Goal: Task Accomplishment & Management: Complete application form

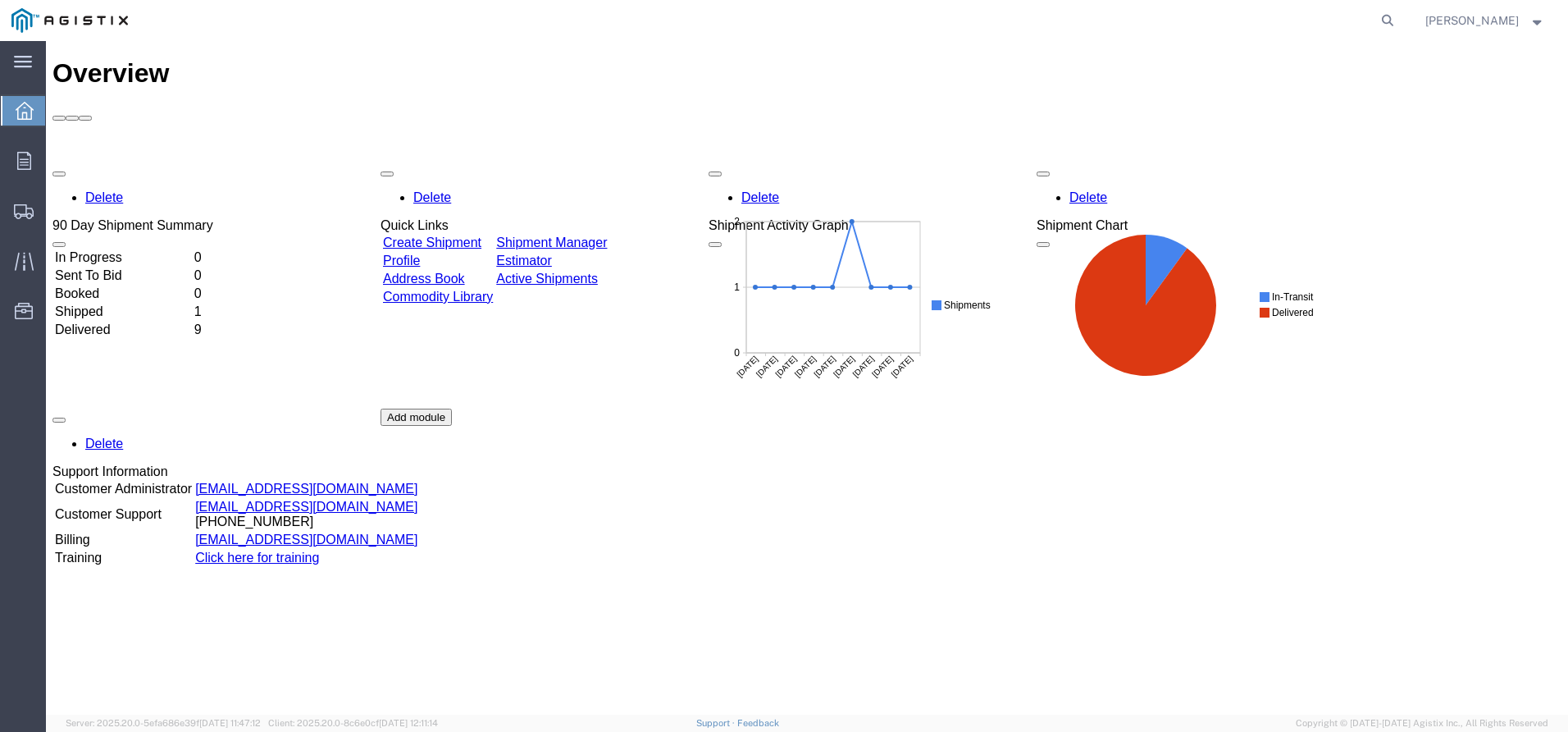
click at [461, 234] on td "Create Shipment" at bounding box center [438, 242] width 112 height 16
click at [453, 235] on link "Create Shipment" at bounding box center [432, 242] width 99 height 14
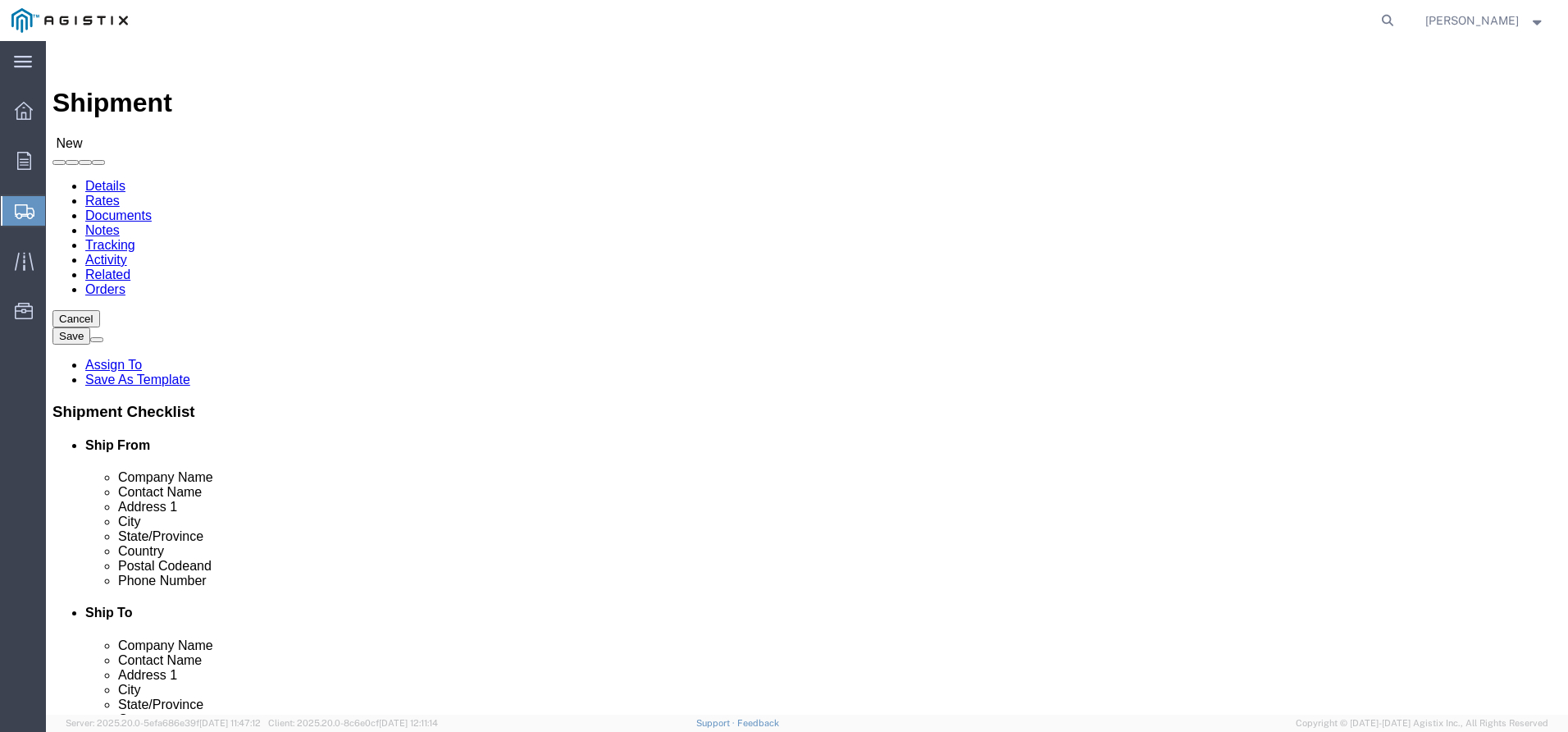
select select
click select "Select Noslen Inc PG&E"
select select "9596"
click select "Select Noslen Inc PG&E"
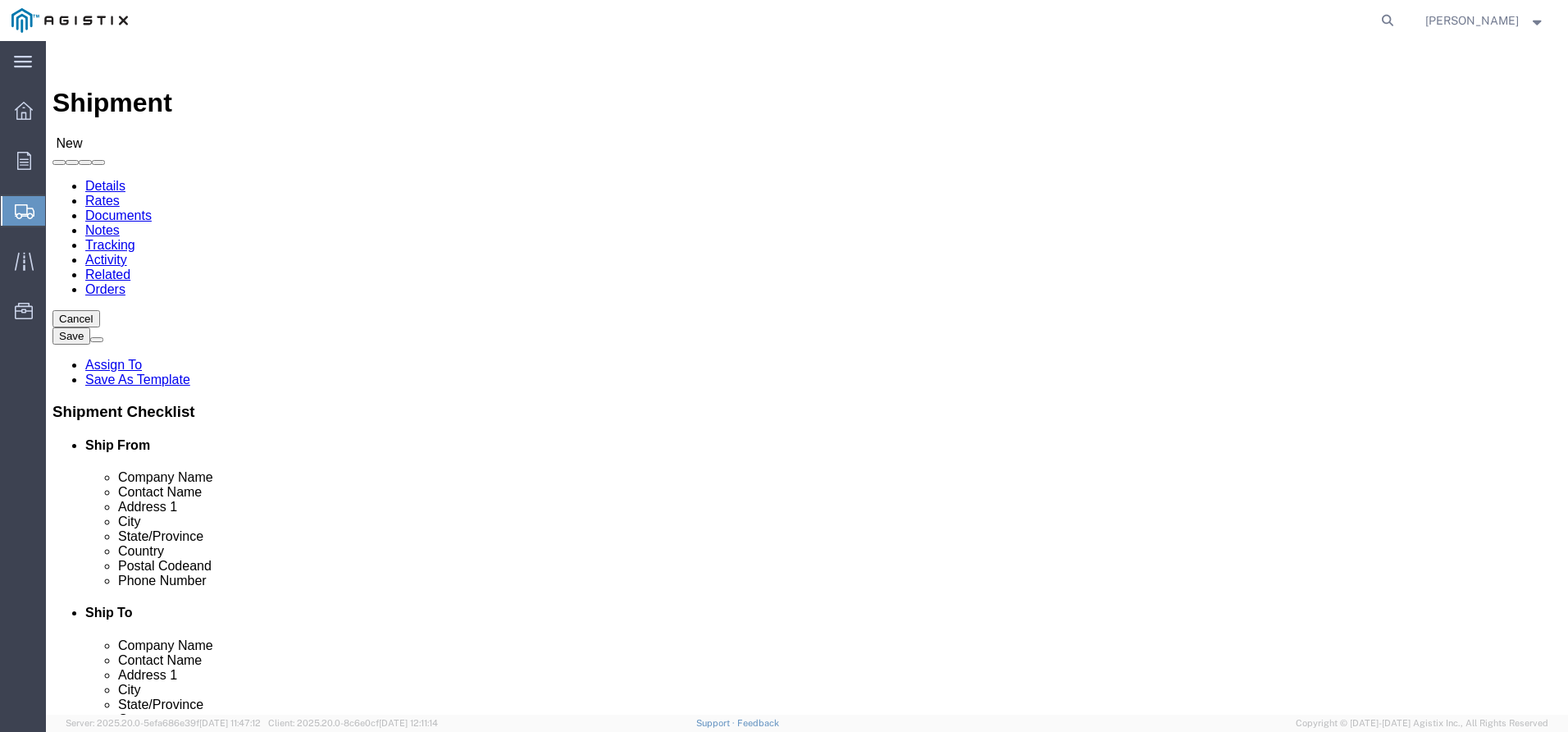
select select "PURCHORD"
select select
click select "Select All Others [GEOGRAPHIC_DATA] [GEOGRAPHIC_DATA] [GEOGRAPHIC_DATA] [GEOGRA…"
select select "23082"
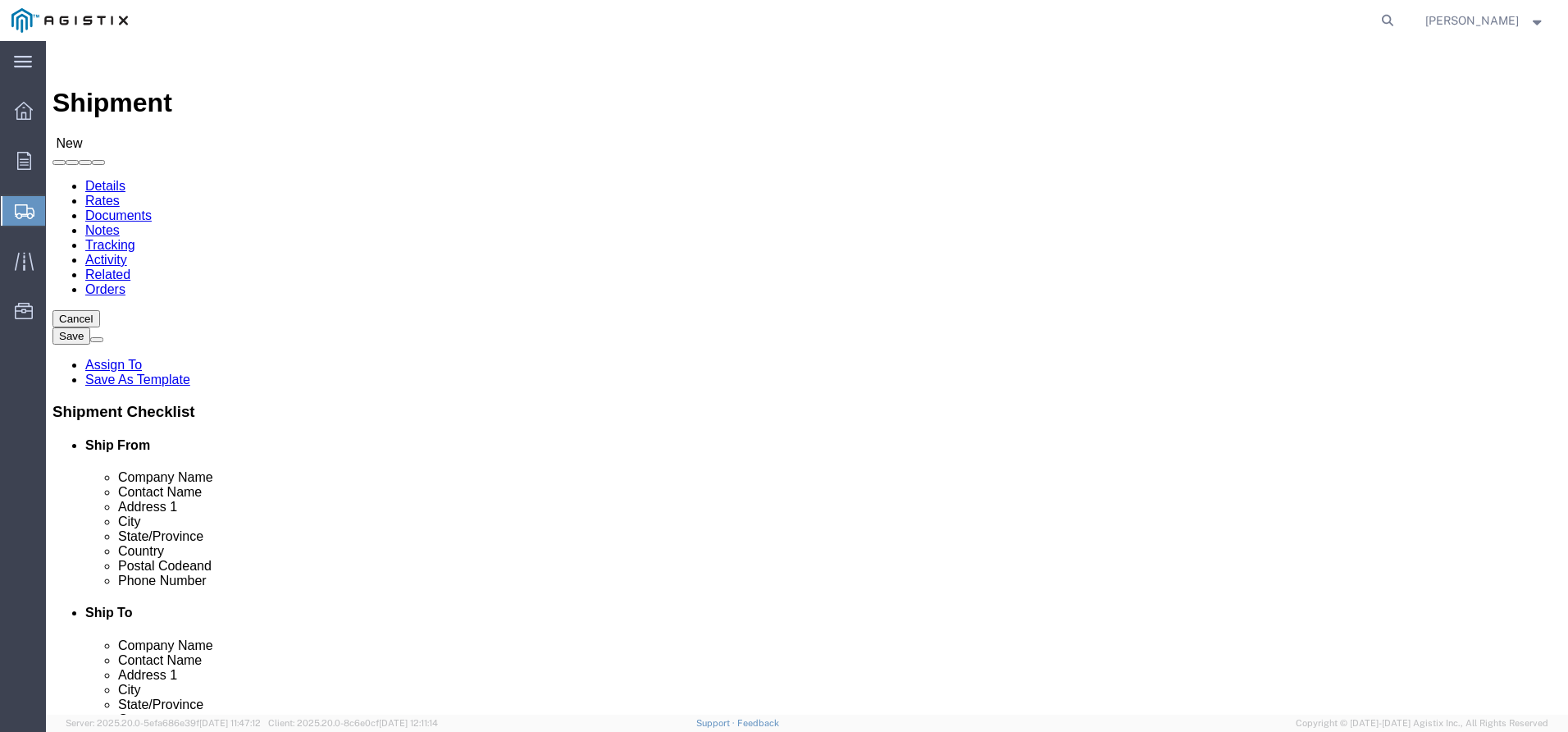
click select "Select All Others [GEOGRAPHIC_DATA] [GEOGRAPHIC_DATA] [GEOGRAPHIC_DATA] [GEOGRA…"
click input "text"
click div "Location My Profile Location (OBSOLETE) [PERSON_NAME] SC - GC TRAILER (OBSOLETE…"
select select "MYPROFILE"
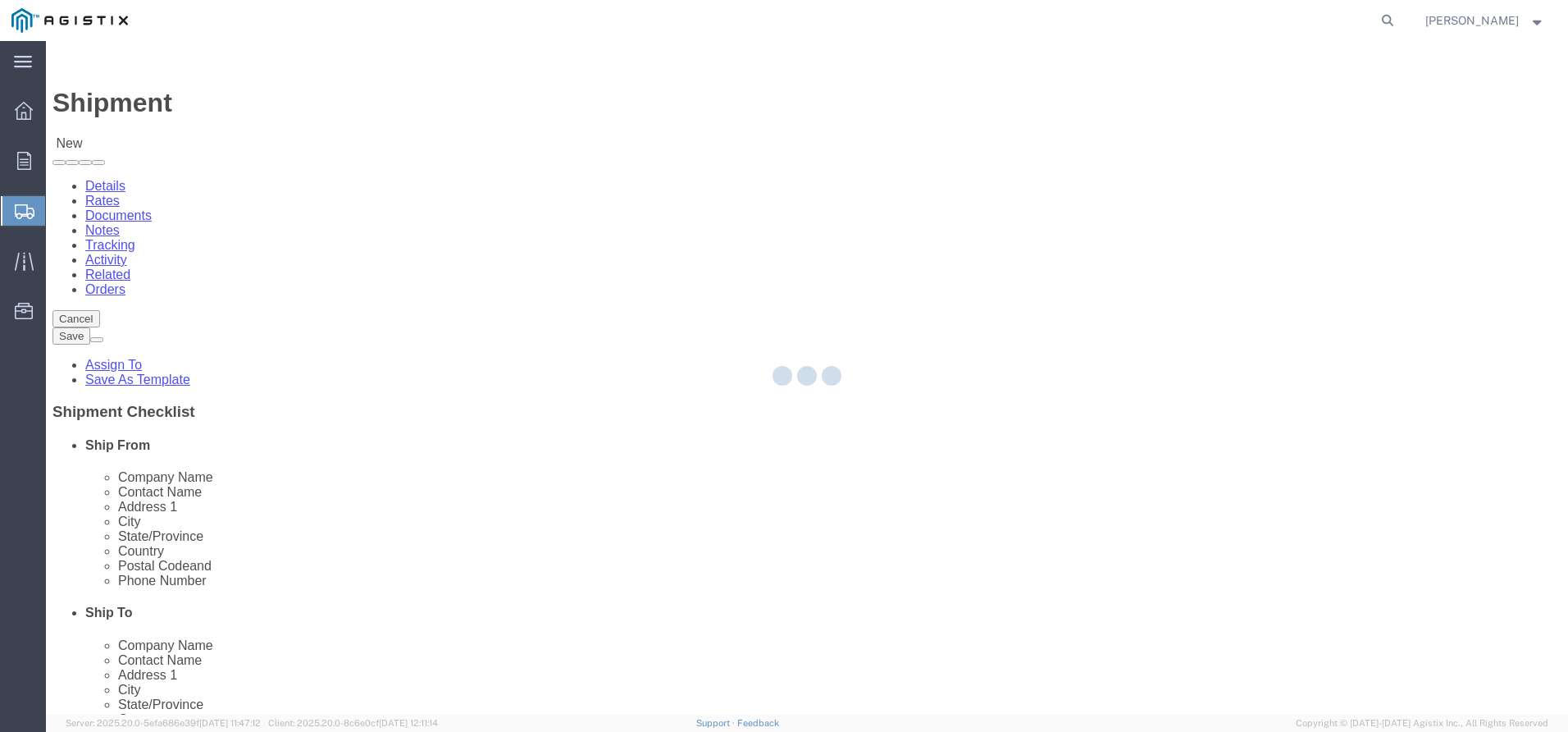
select select "CO"
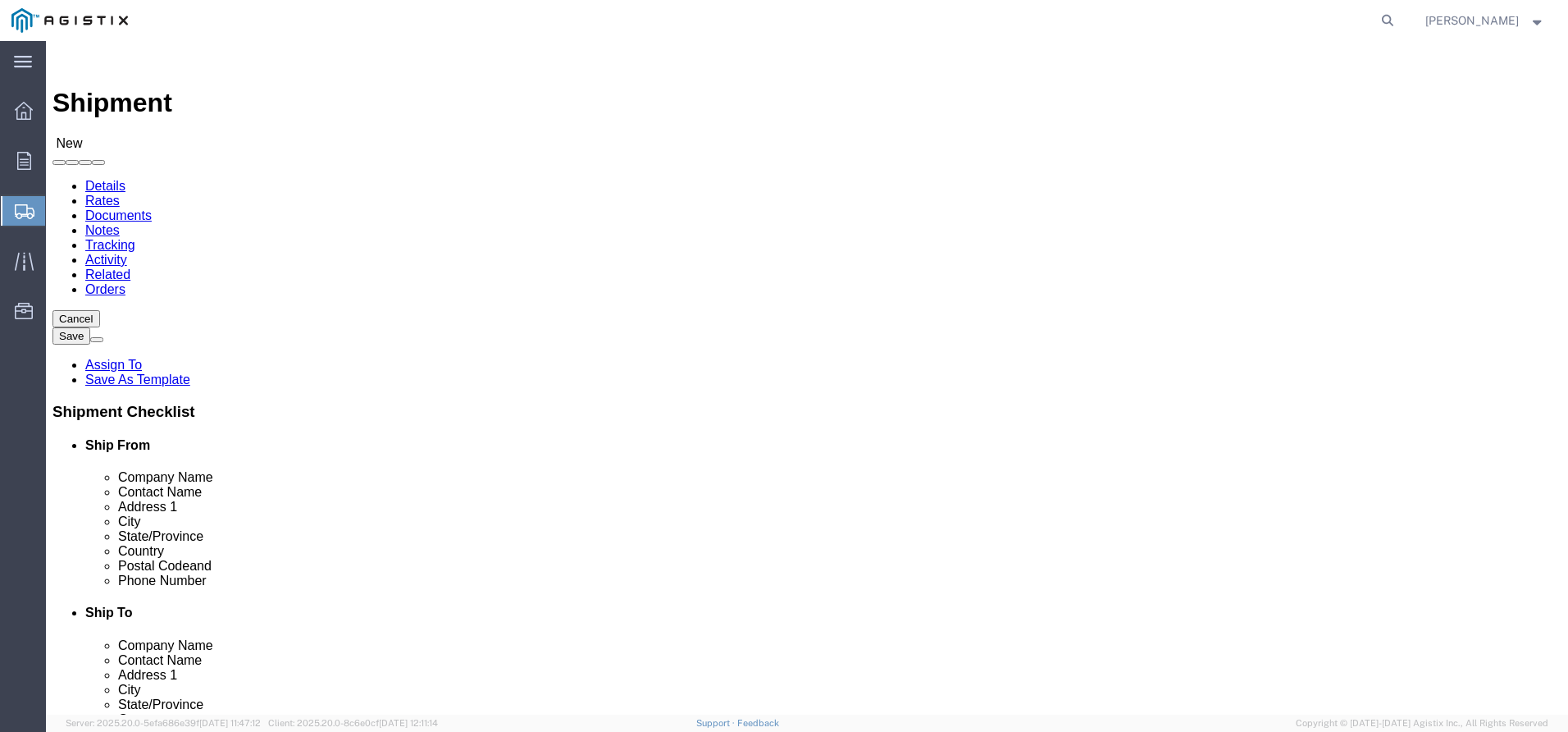
click input "text"
type input "42105 bo"
click input "text"
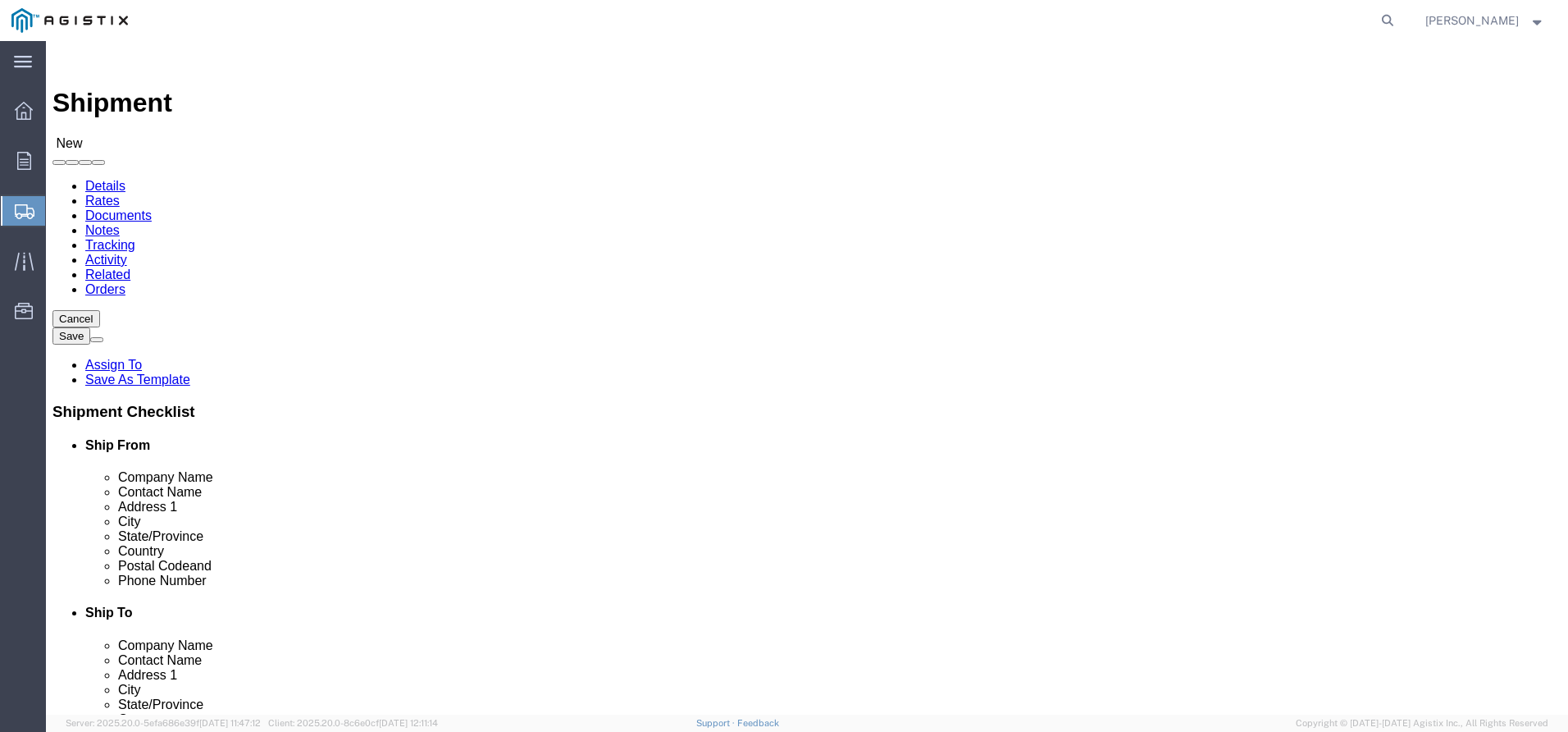
scroll to position [82, 0]
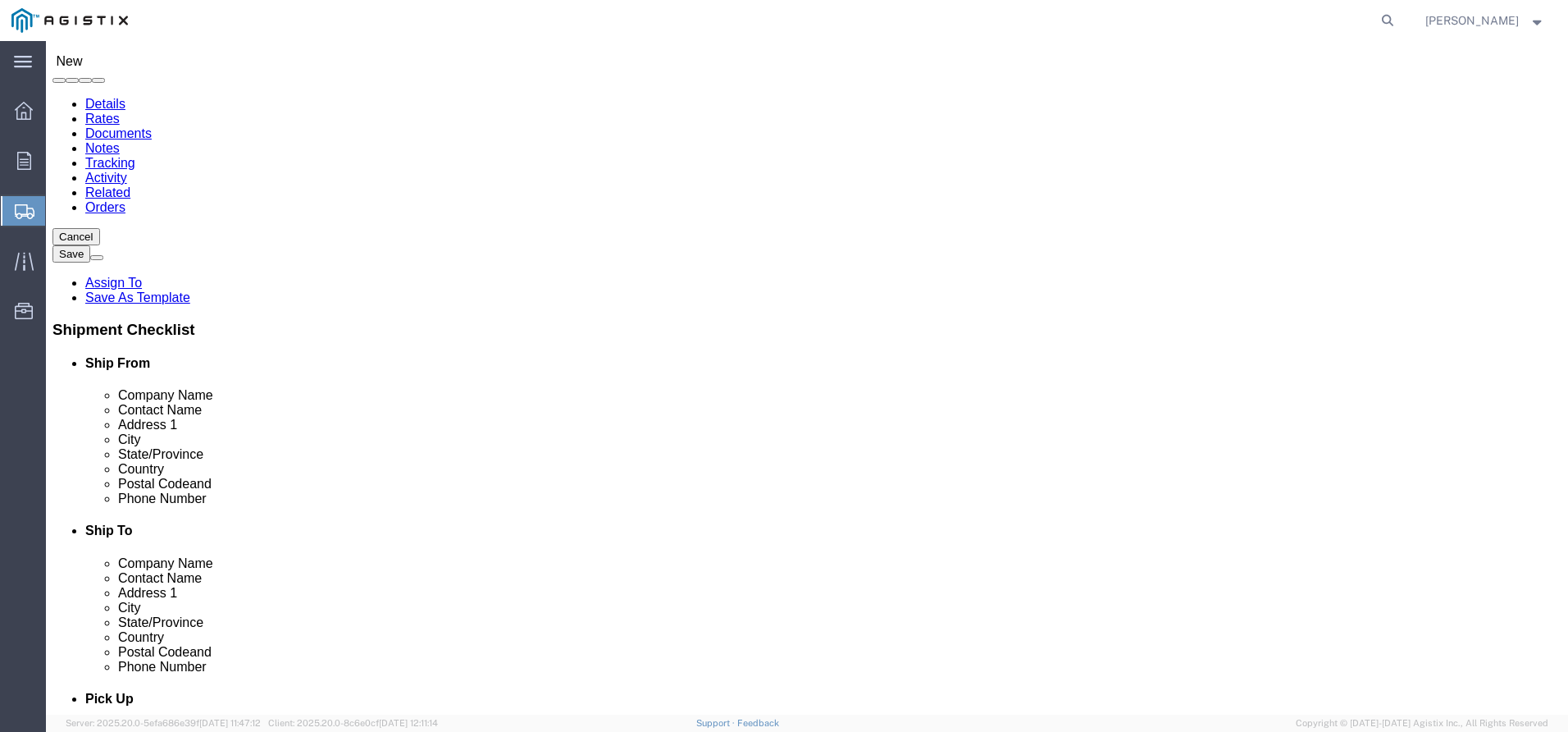
click input "Postal Code"
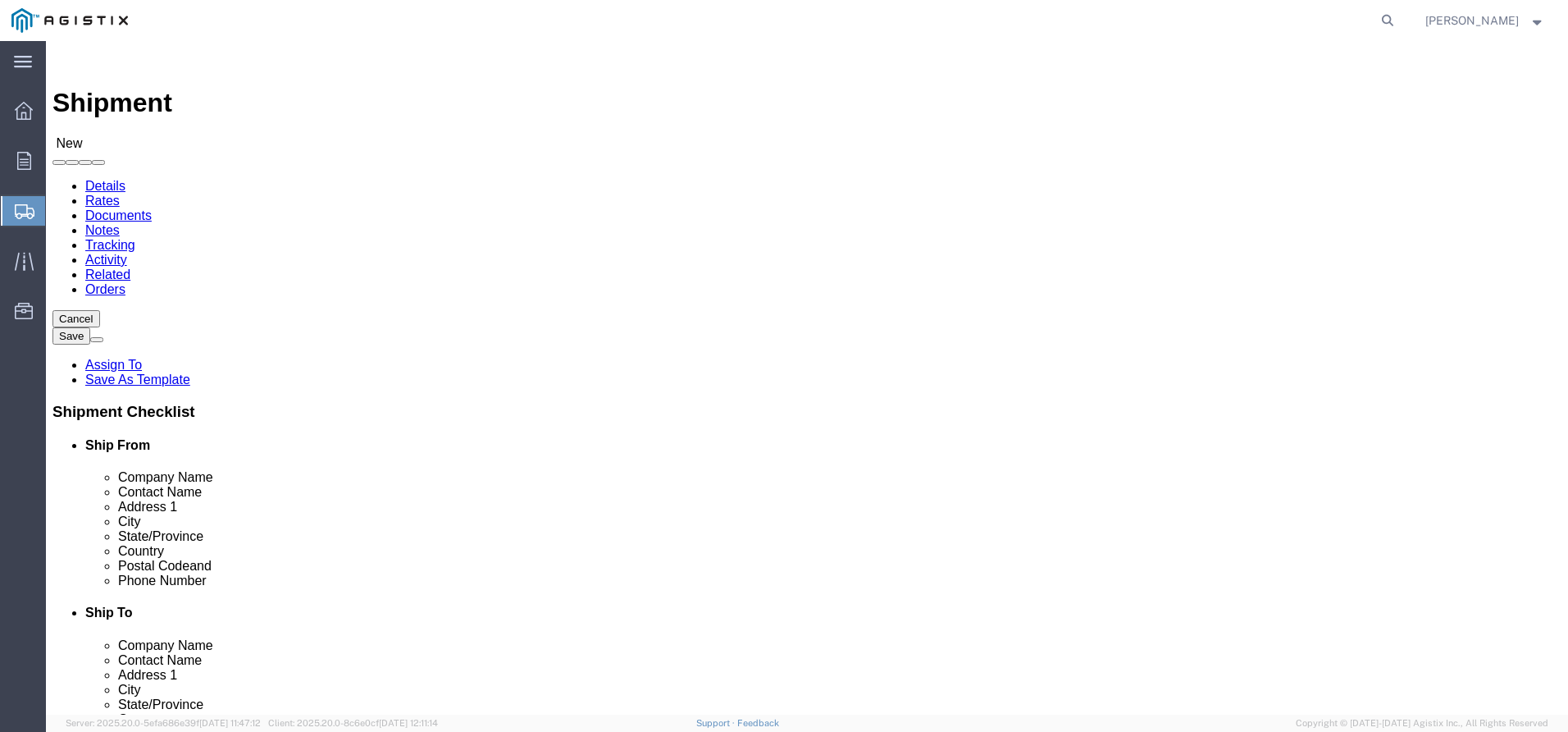
type input "94538"
click input "text"
type input "p"
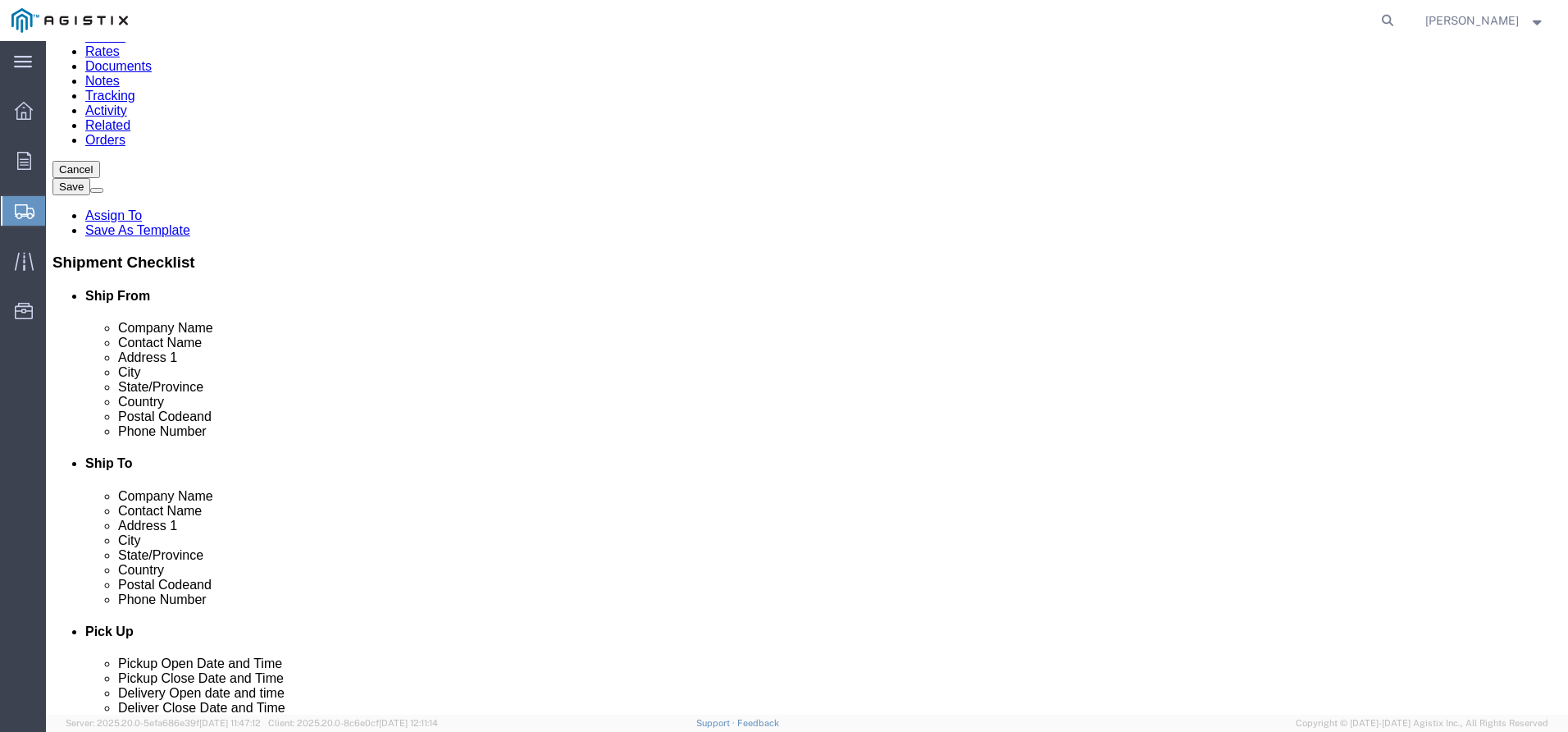
scroll to position [164, 0]
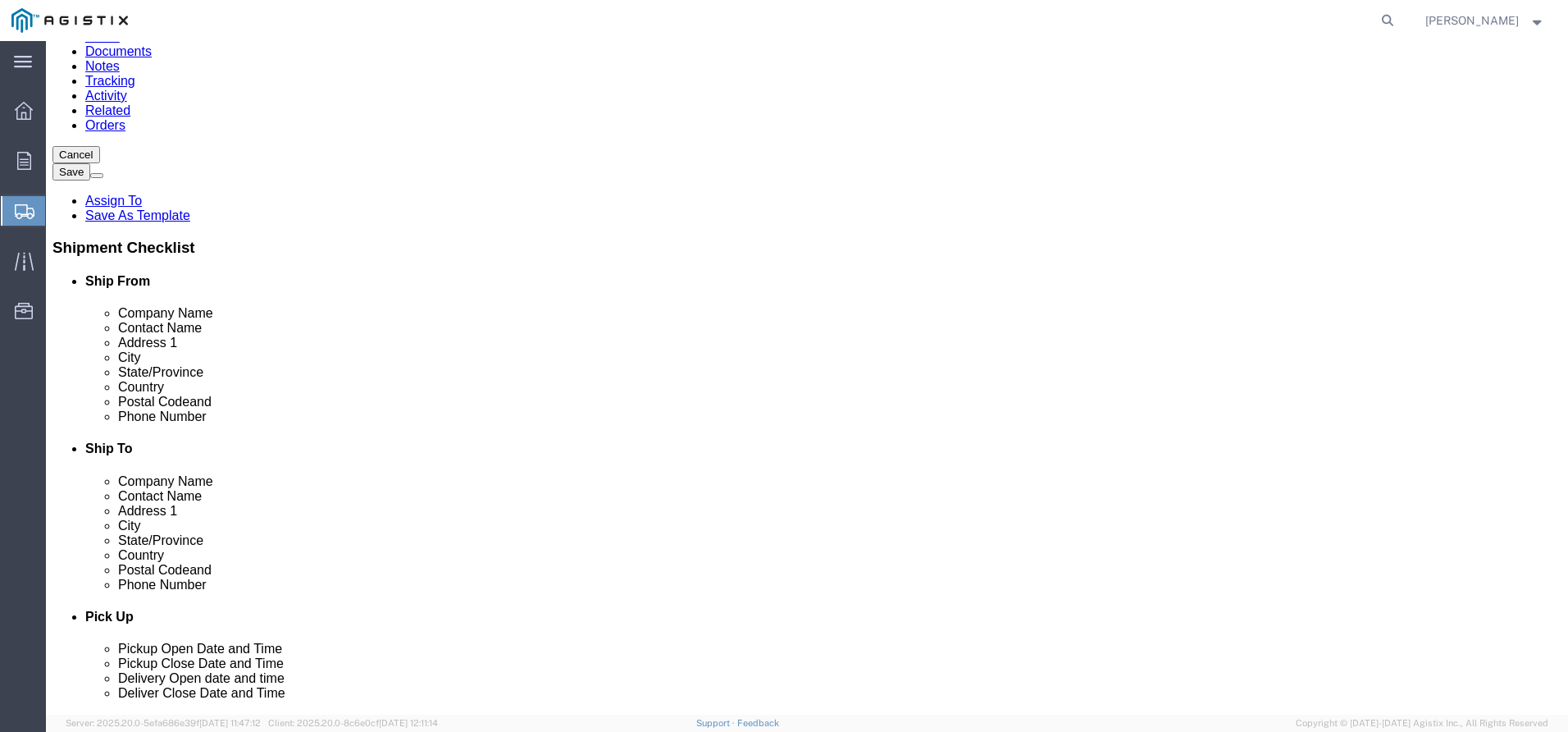
type input "PG&E"
click div "Location My Profile Location (OBSOLETE) [PERSON_NAME] SC - GC TRAILER (OBSOLETE…"
click input "42105 bo"
type input "[STREET_ADDRESS][PERSON_NAME]"
click div "Location My Profile Location (OBSOLETE) [PERSON_NAME] SC - GC TRAILER (OBSOLETE…"
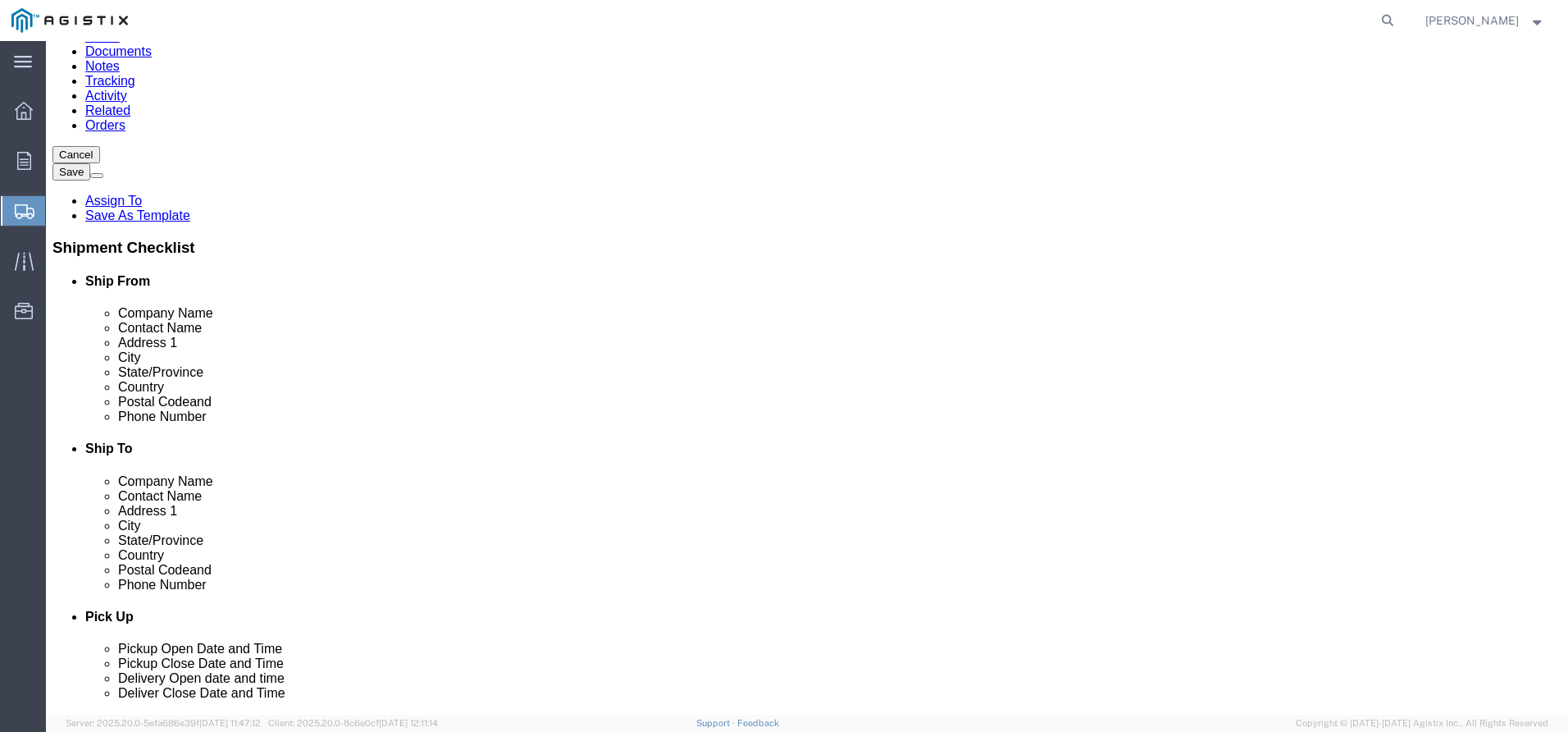
click input "text"
type input "FREMONT"
click label "State/Province"
click input "text"
type input "[PERSON_NAME]"
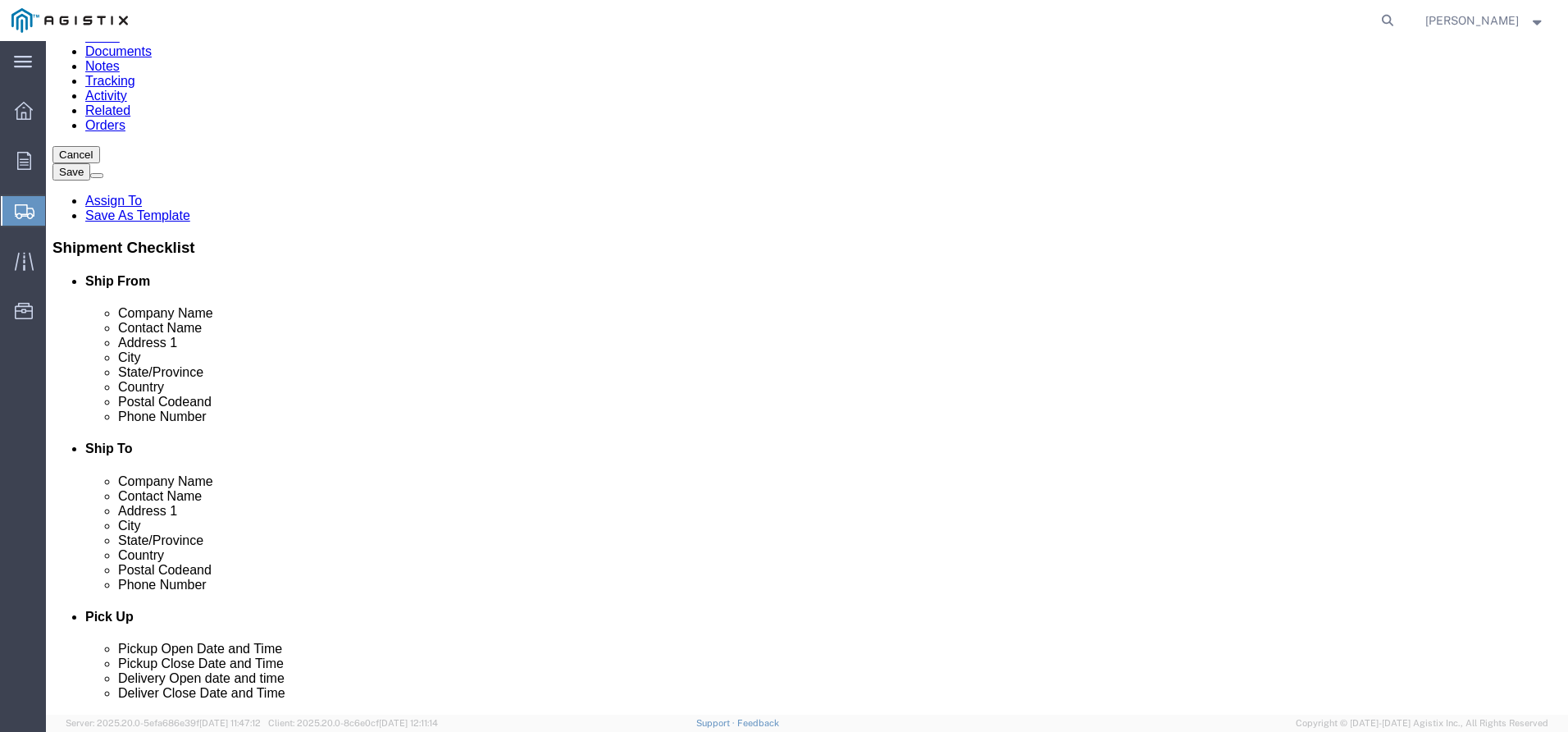
click input "text"
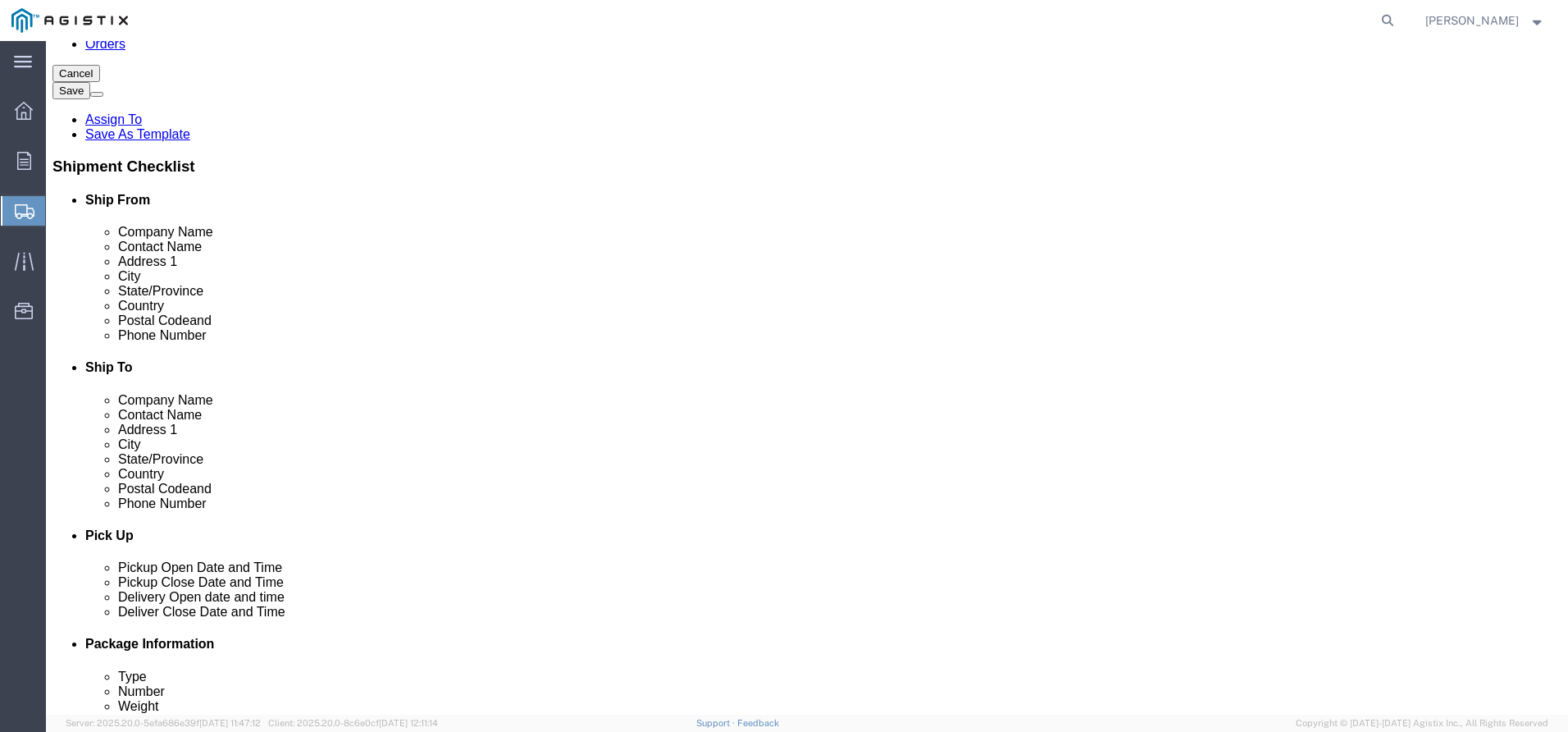
scroll to position [492, 0]
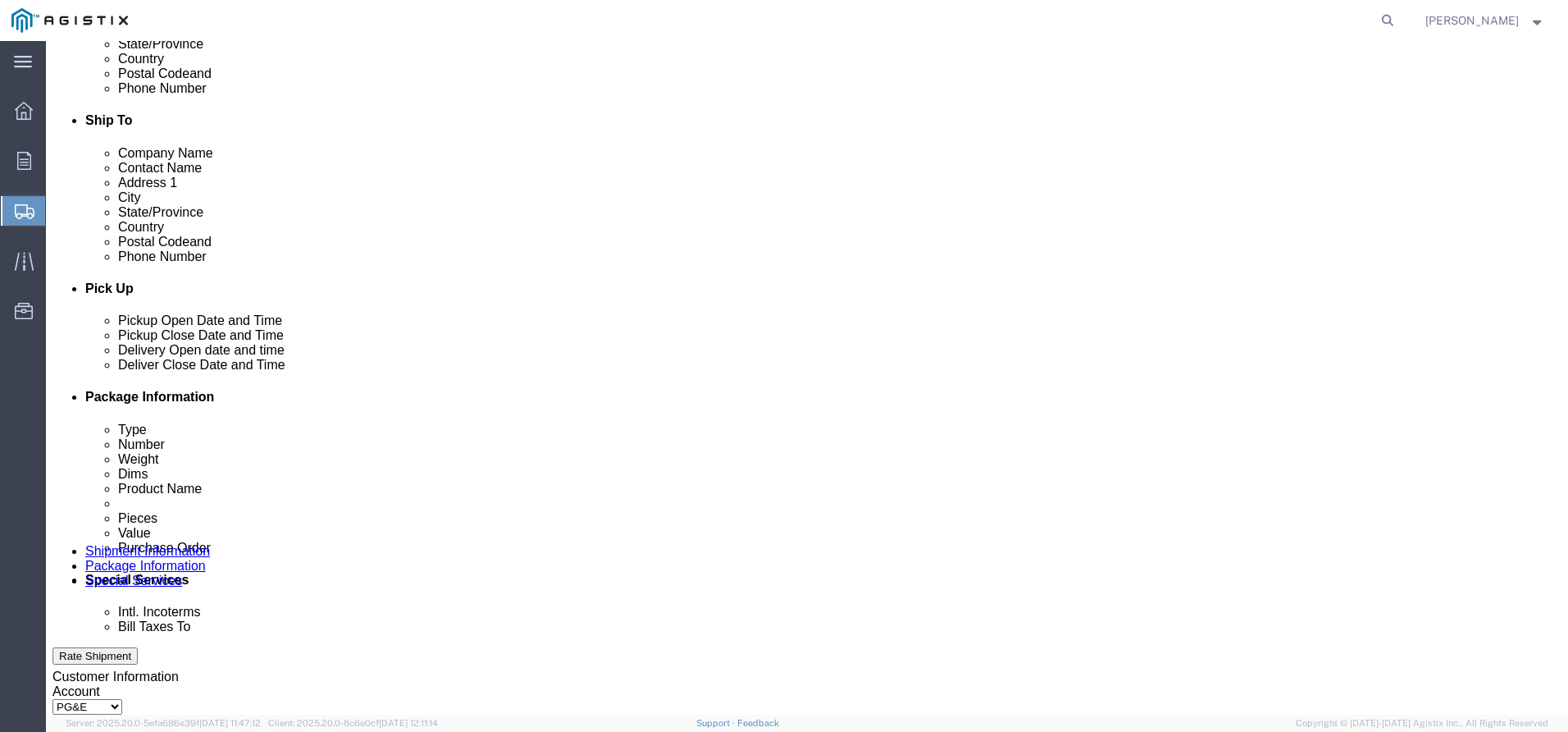
type input "[PHONE_NUMBER]"
click div "[DATE] 10:00 AM"
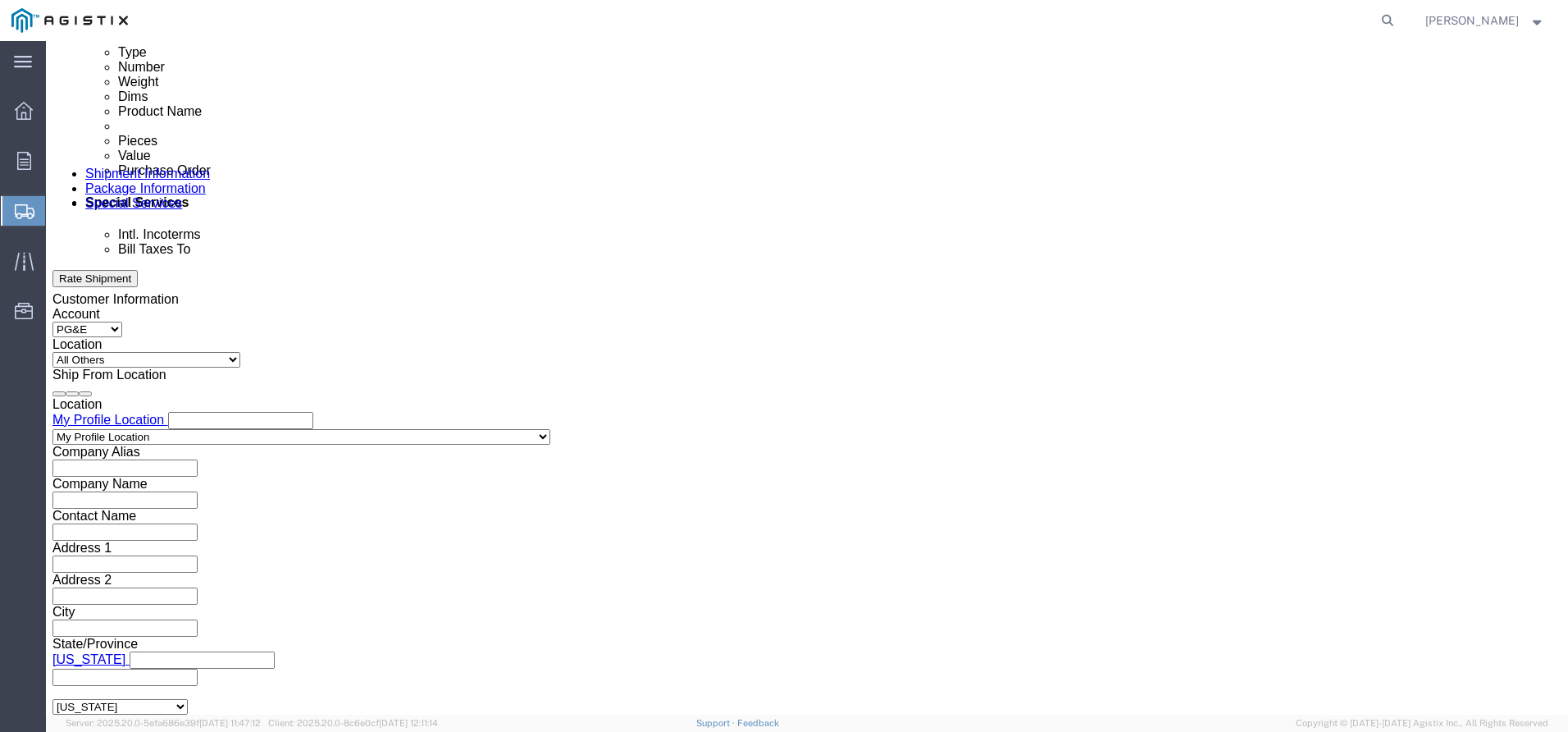
type input "6:00 AM"
click button "Apply"
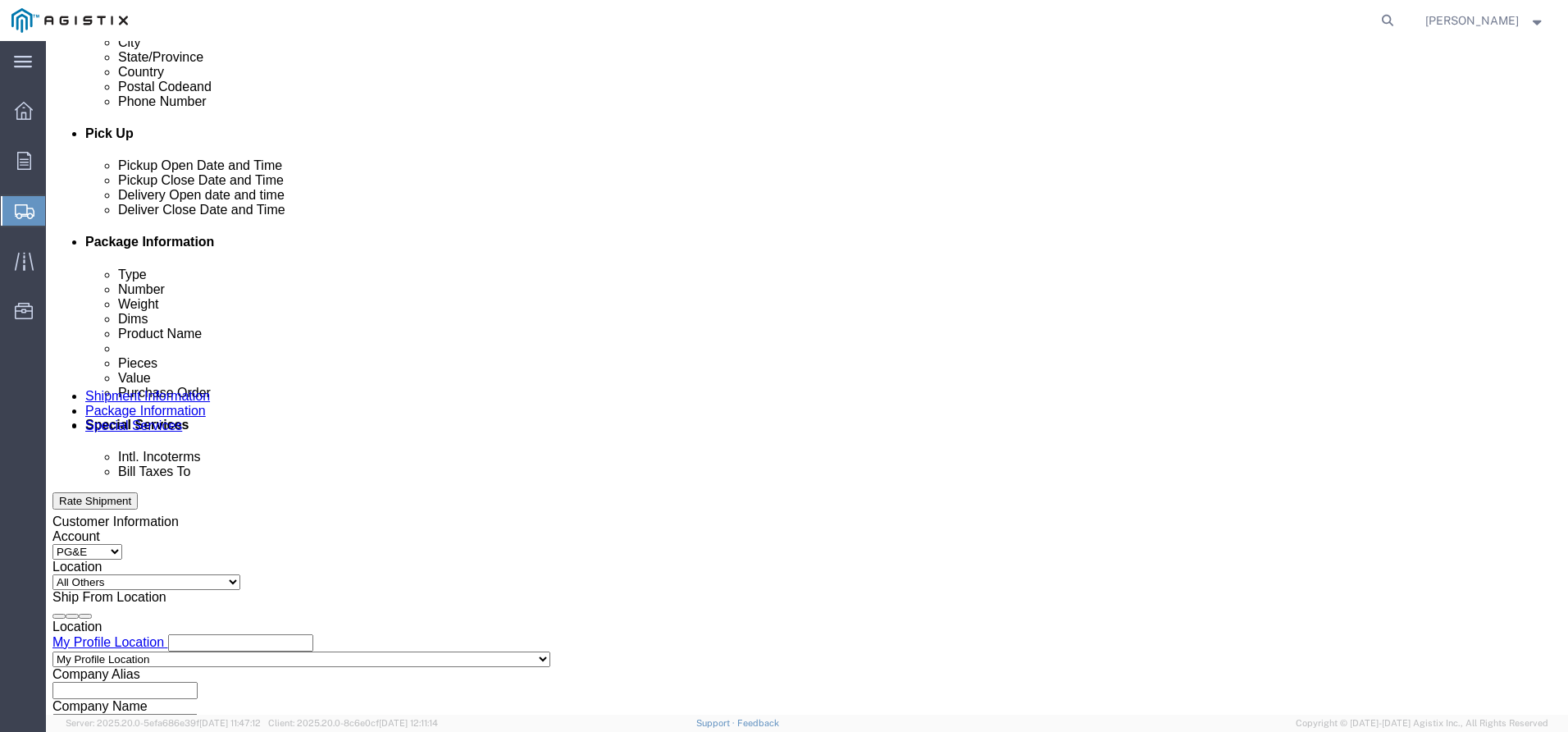
scroll to position [624, 0]
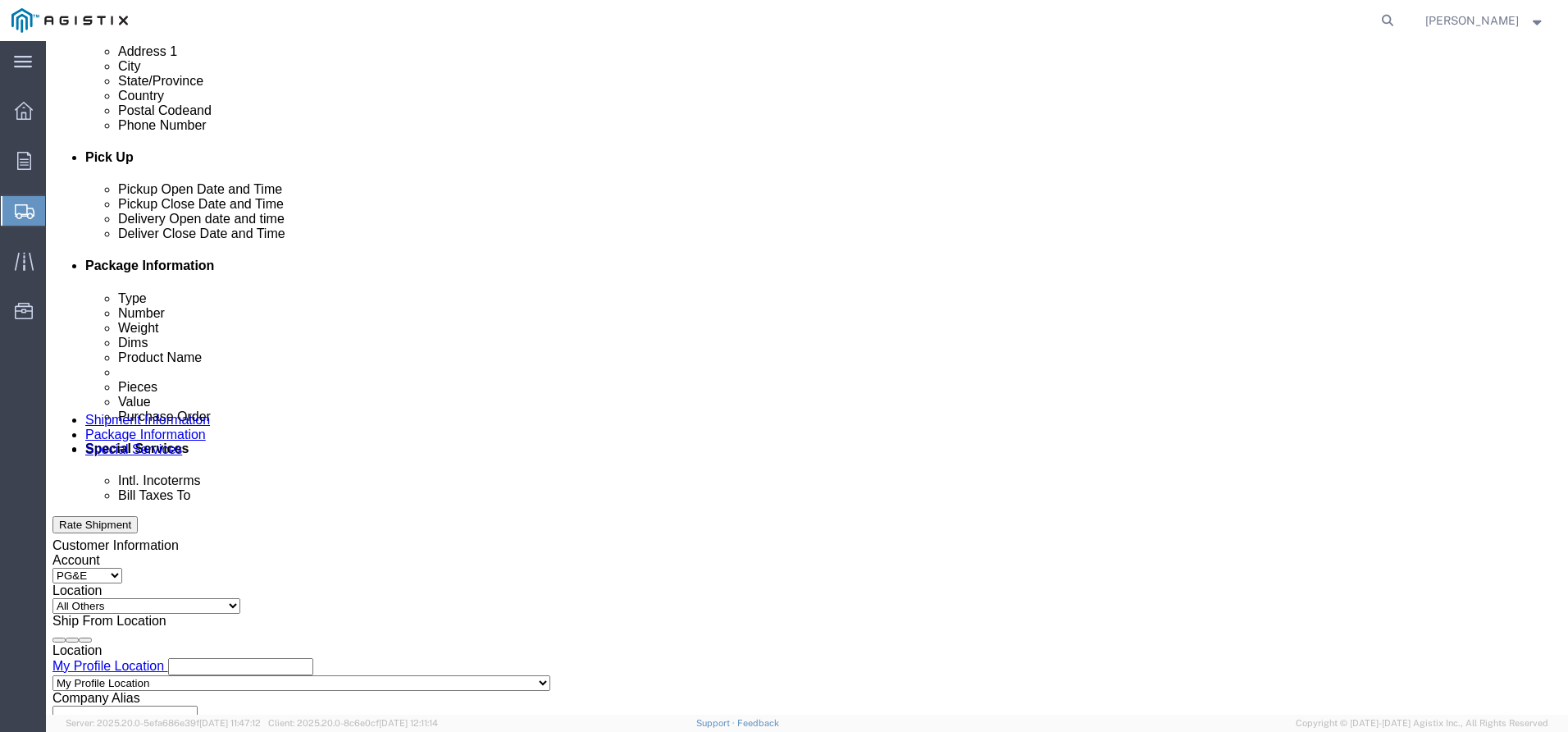
click div "[DATE] 11:00 AM"
click input "2:00 AM"
type input "2:00 PM"
click div "Close Time 2:00 PM [DATE] 11:00 AM - [DATE] 11:00 AM Cancel Apply"
click button "Apply"
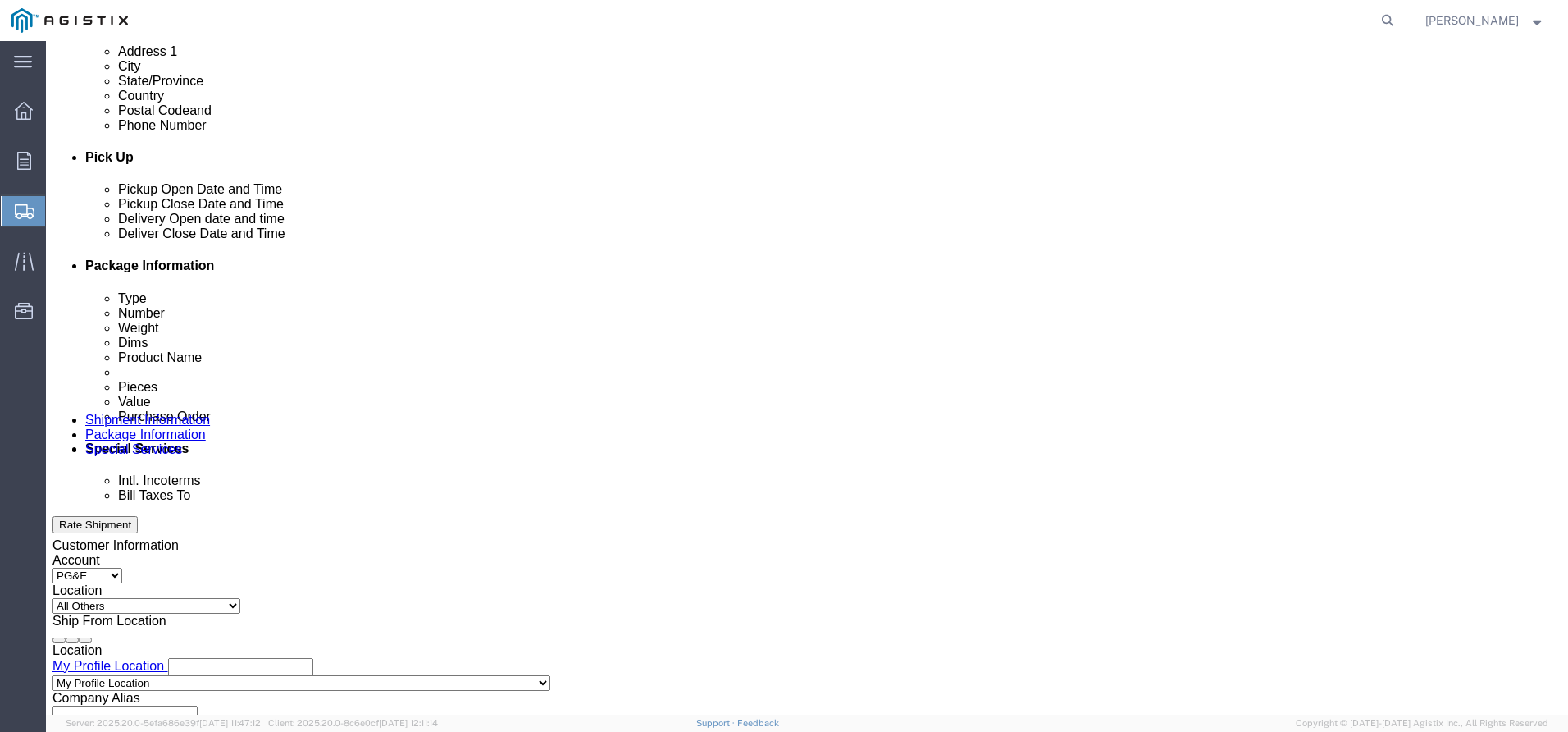
click div
click button "Apply"
click div
click button "Apply"
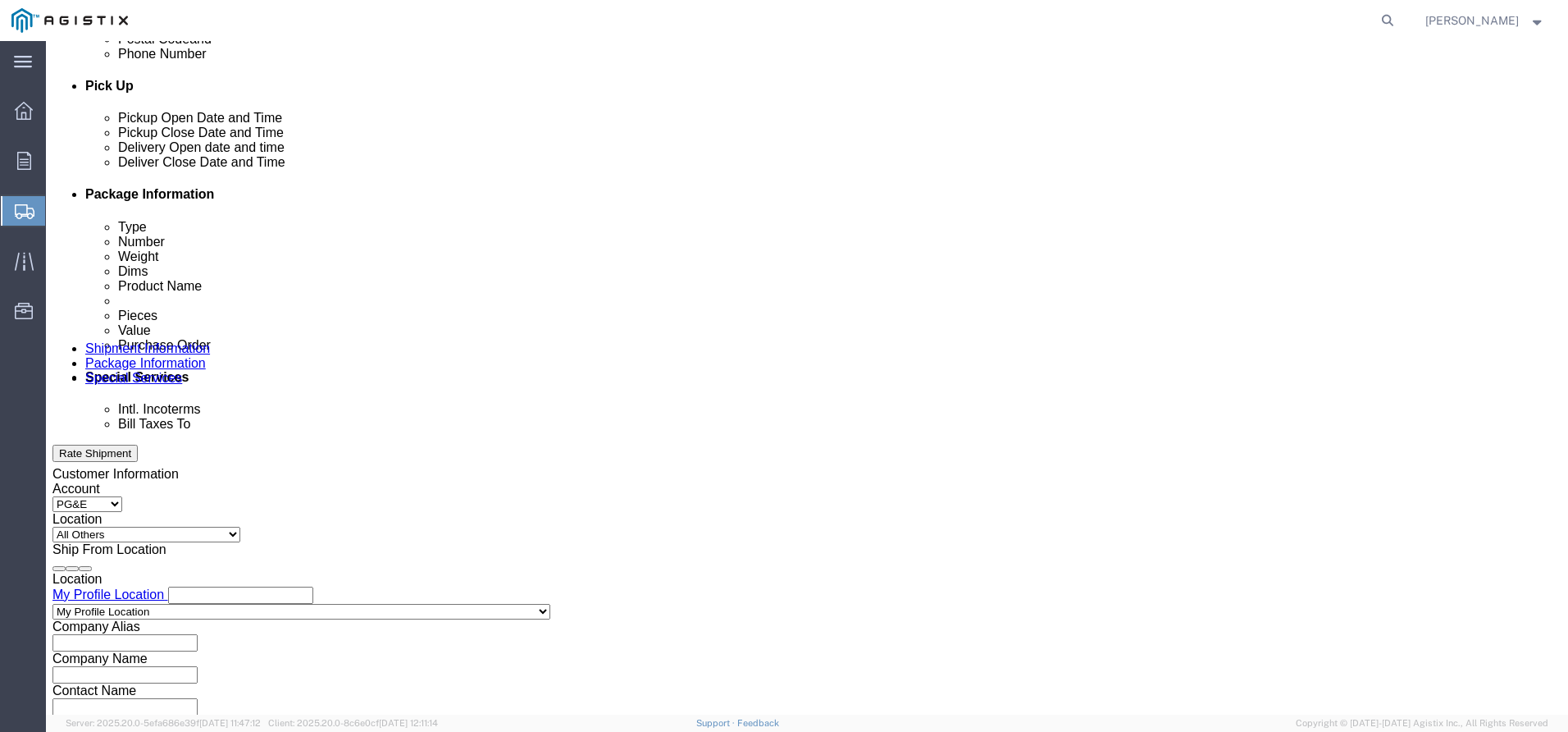
scroll to position [787, 0]
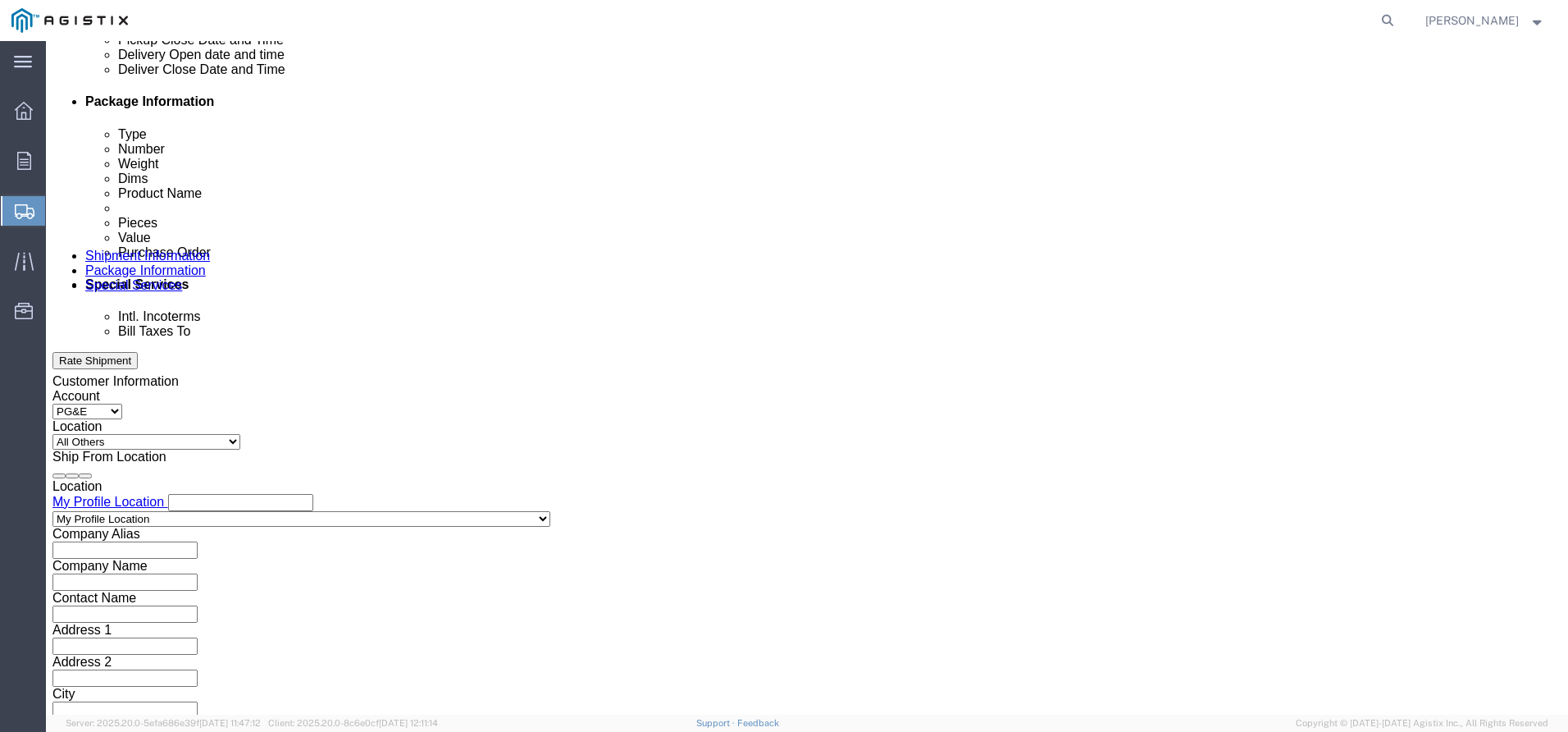
click input "text"
type input "3501423787"
click input "text"
click select "Select Account Type Activity ID Airline Appointment Number ASN Batch Request # …"
select select "PURCHORD"
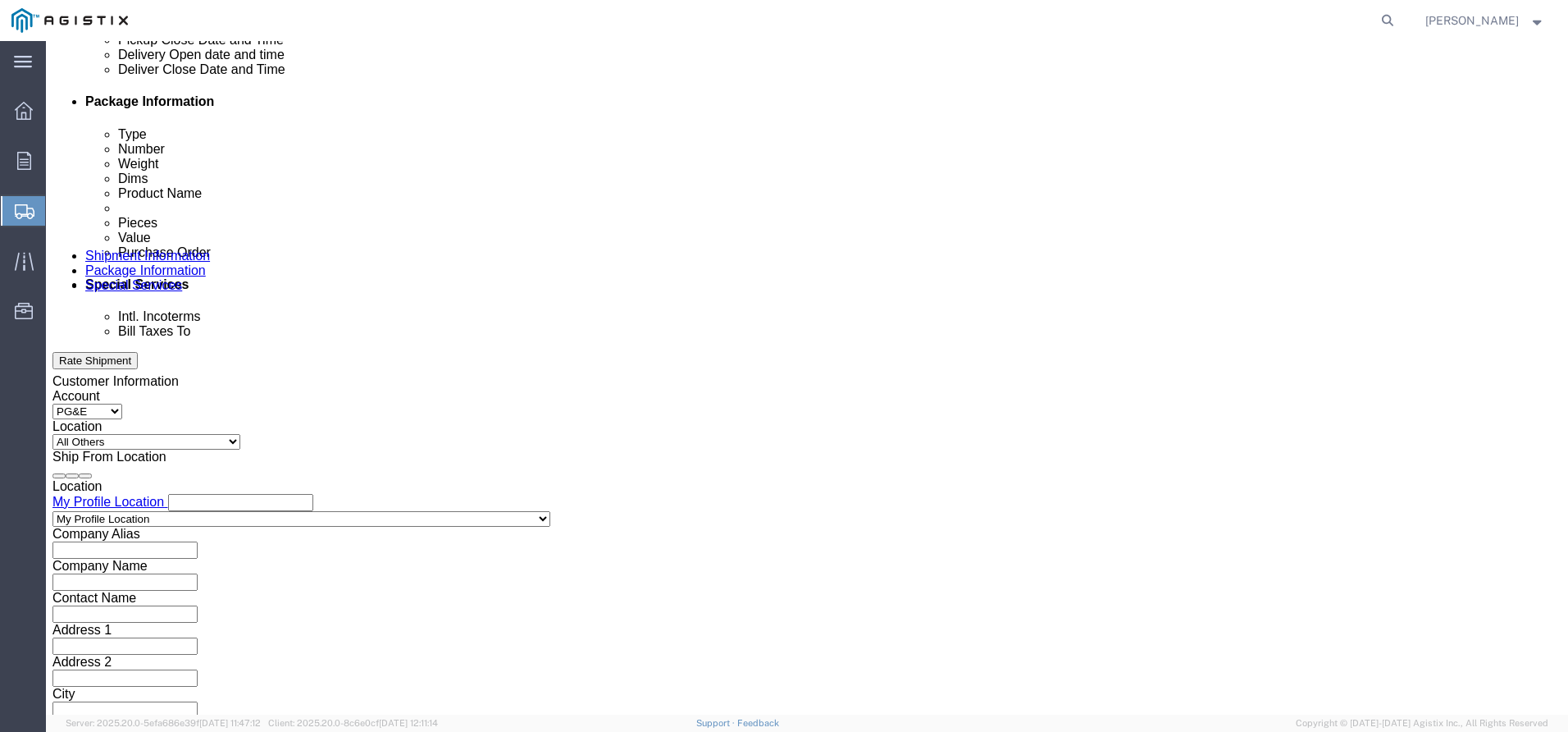
click select "Select Account Type Activity ID Airline Appointment Number ASN Batch Request # …"
click input "text"
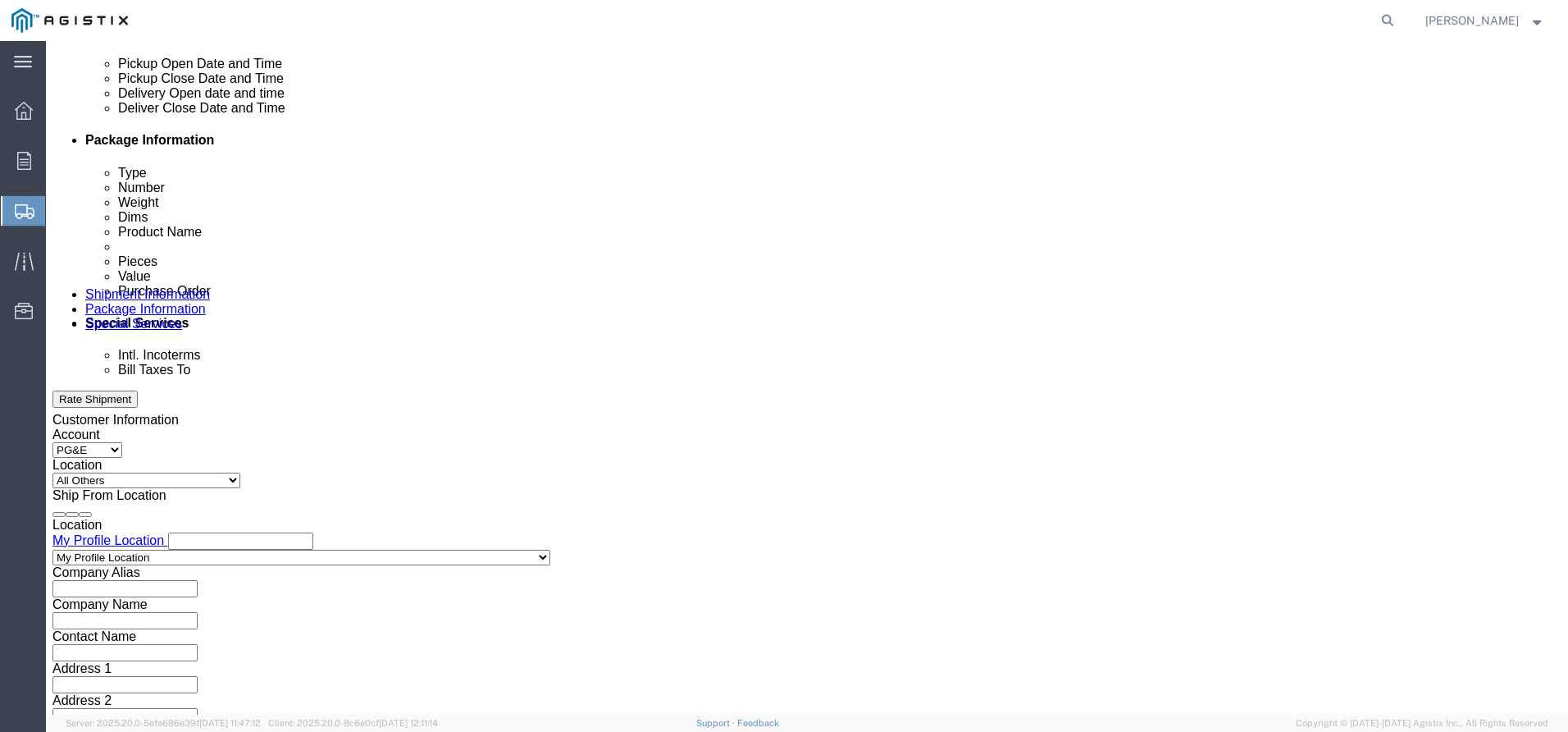
scroll to position [870, 0]
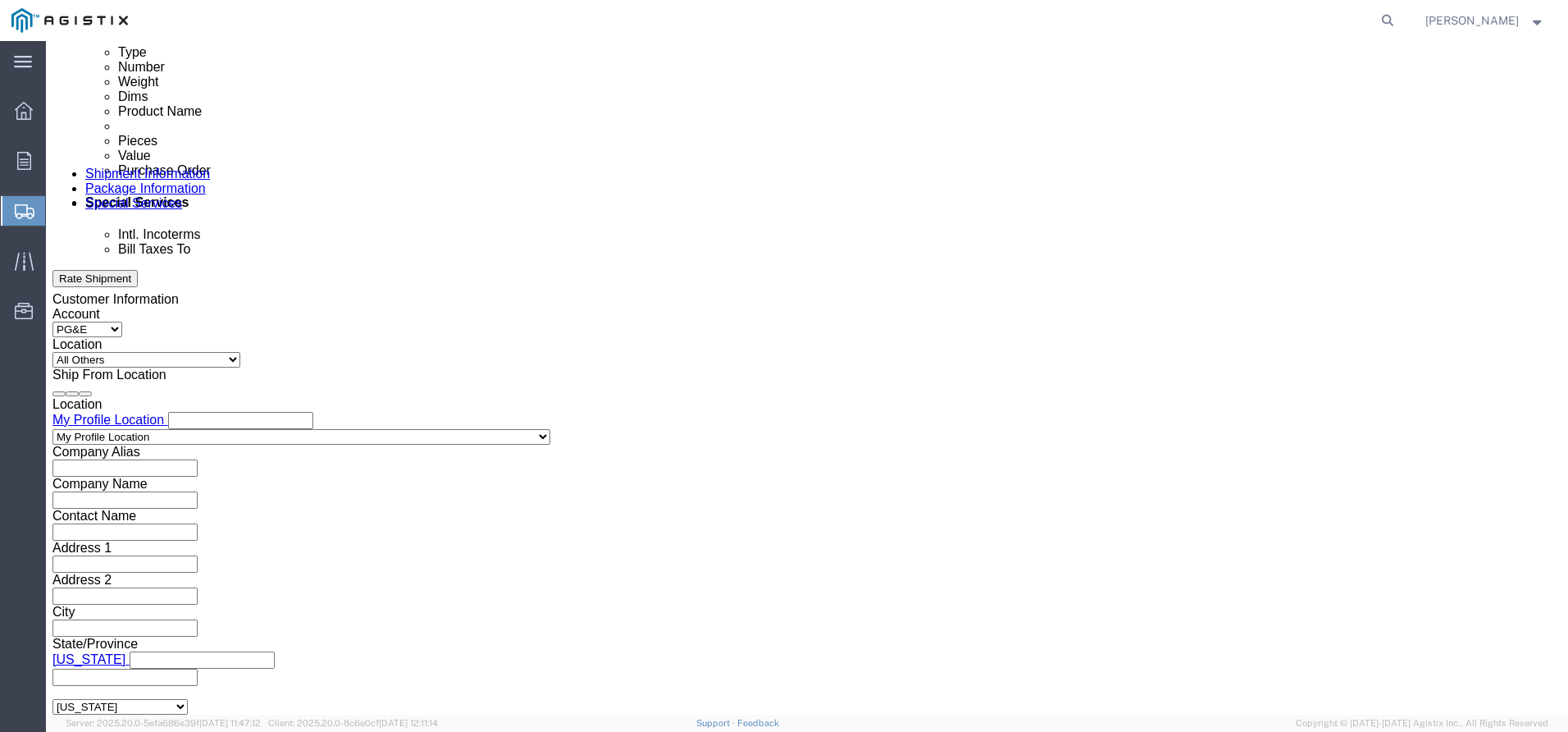
type input "3501423457"
click select "Select Account Type Activity ID Airline Appointment Number ASN Batch Request # …"
select select "PICKUPNUM"
click select "Select Account Type Activity ID Airline Appointment Number ASN Batch Request # …"
click input "text"
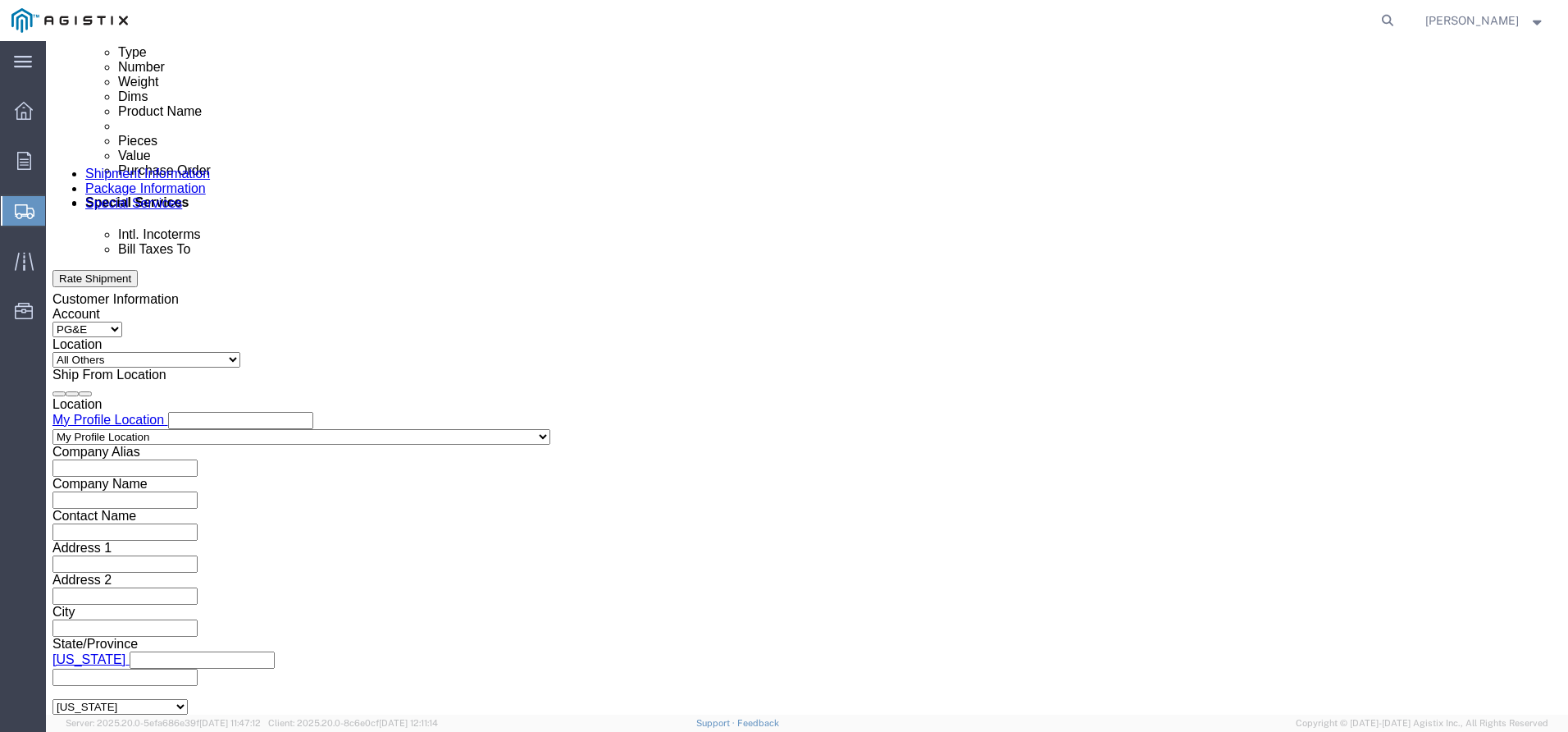
type input "4435 & 4436"
click button "Continue"
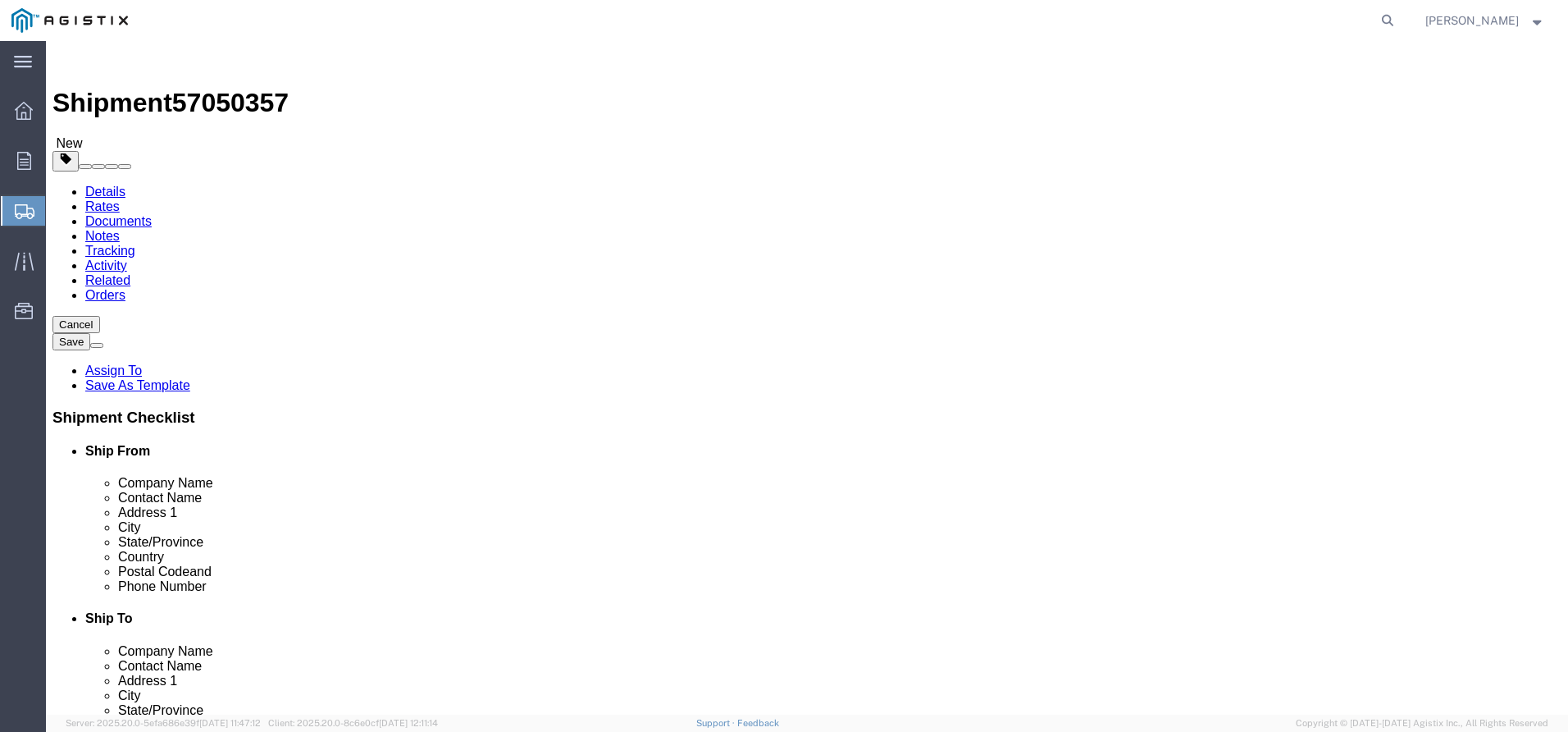
click select "Select Bulk Bundle(s) Cardboard Box(es) Carton(s) Crate(s) Drum(s) (Fiberboard)…"
select select "PSNS"
click select "Select Bulk Bundle(s) Cardboard Box(es) Carton(s) Crate(s) Drum(s) (Fiberboard)…"
click input "text"
type input "48"
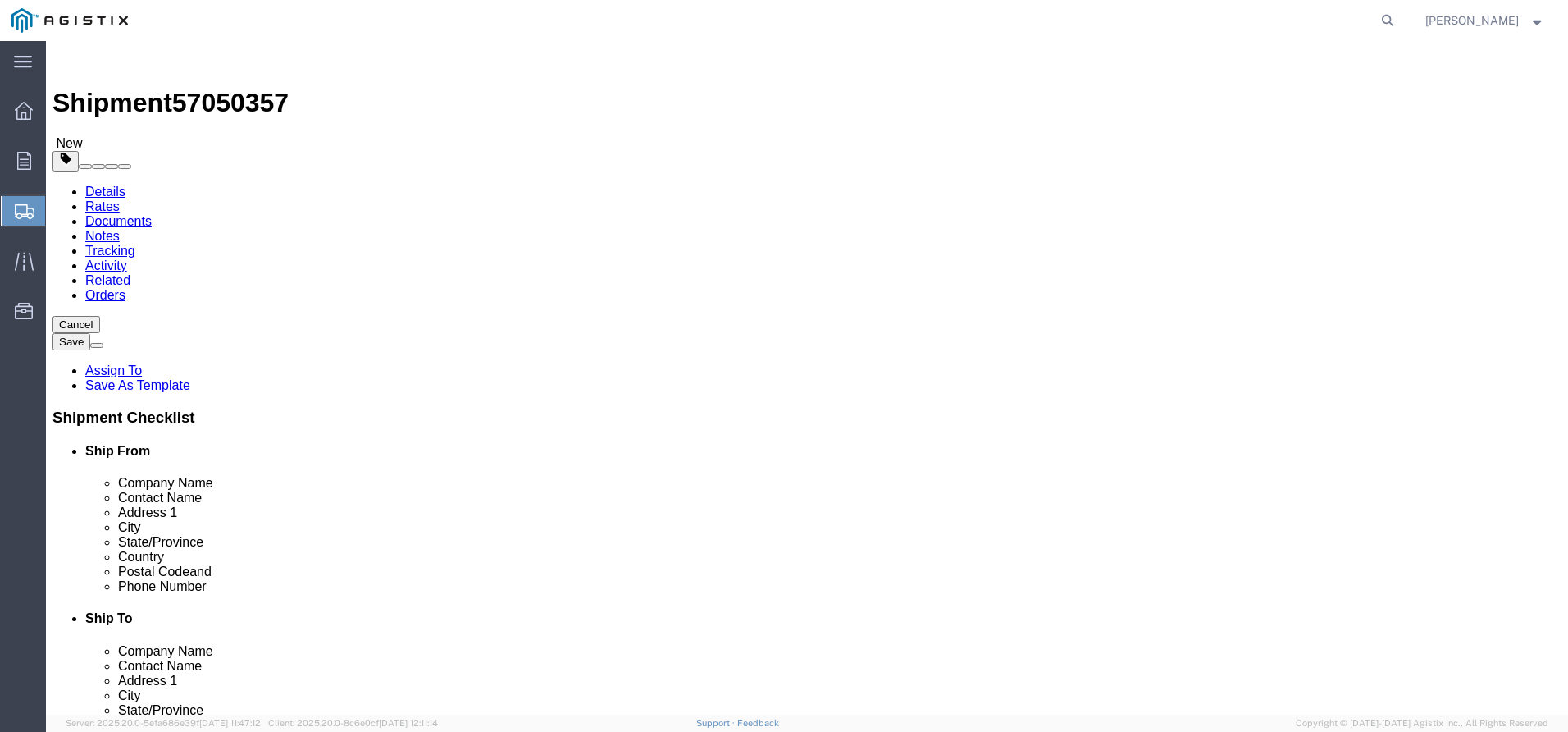
type input "42"
type input "24"
drag, startPoint x: 260, startPoint y: 408, endPoint x: -49, endPoint y: 318, distance: 321.8
click html "Shipment 57050357 New Details Rates Documents Notes Tracking Activity Related O…"
type input "160"
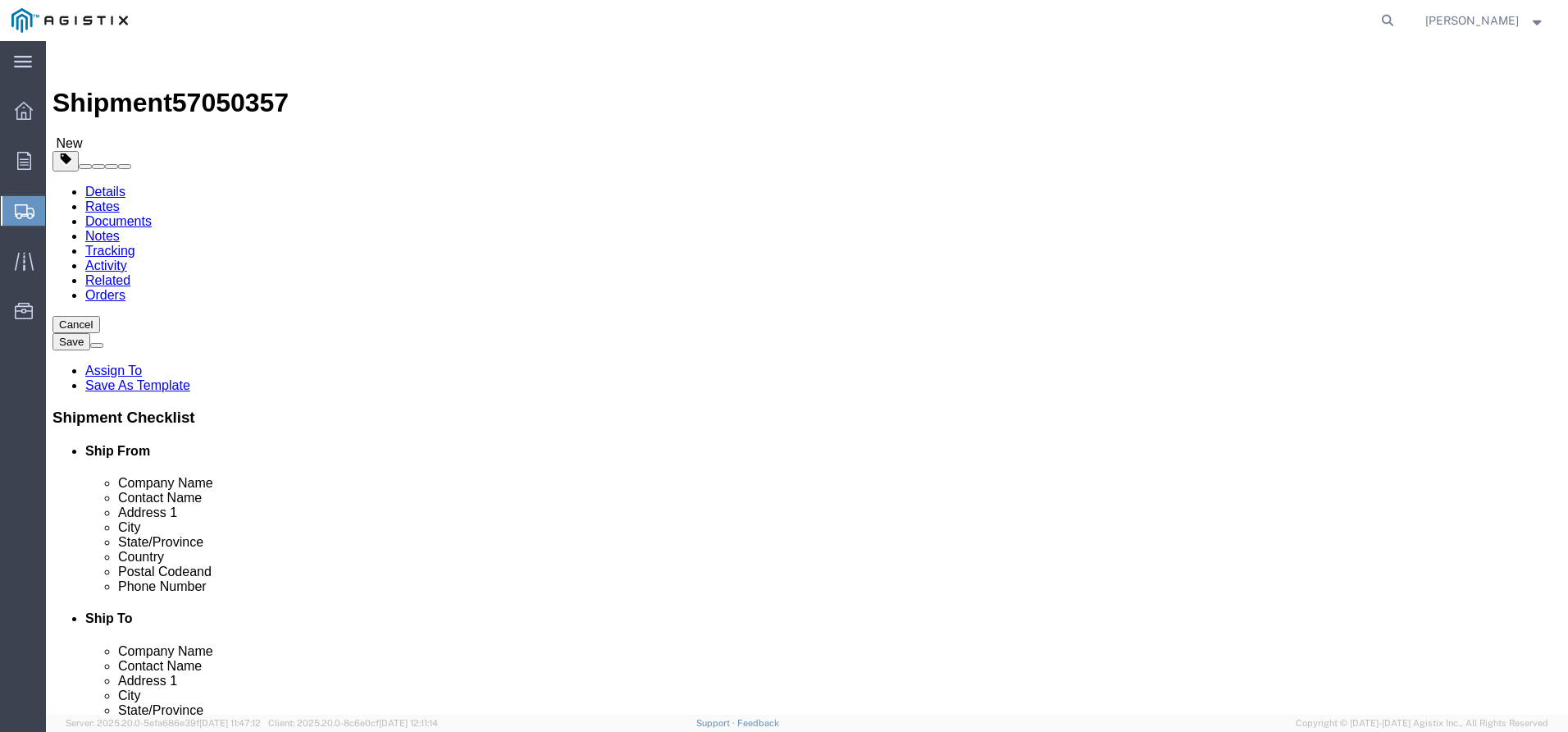
click div "1 x Pallet(s) Standard (Not Stackable) Package Type Select Bulk Bundle(s) Cardb…"
click span
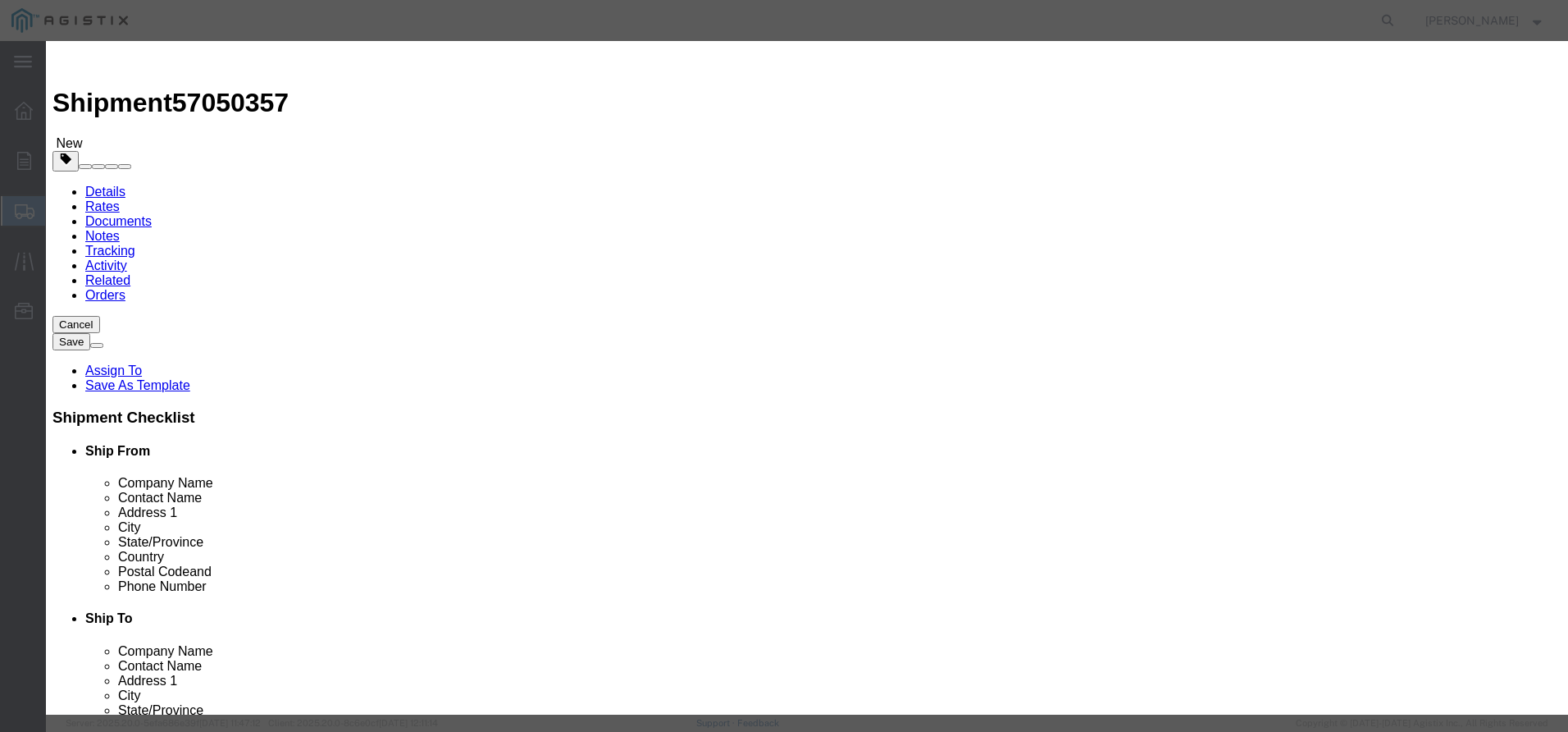
click input "text"
type input "SMALL NHZ 1.474"
drag, startPoint x: 489, startPoint y: 157, endPoint x: 374, endPoint y: 159, distance: 115.0
click div "Pieces 0 Select Bag Barrels 100Board Feet Bottle Box Blister Pack Carats Can Ca…"
type input "2"
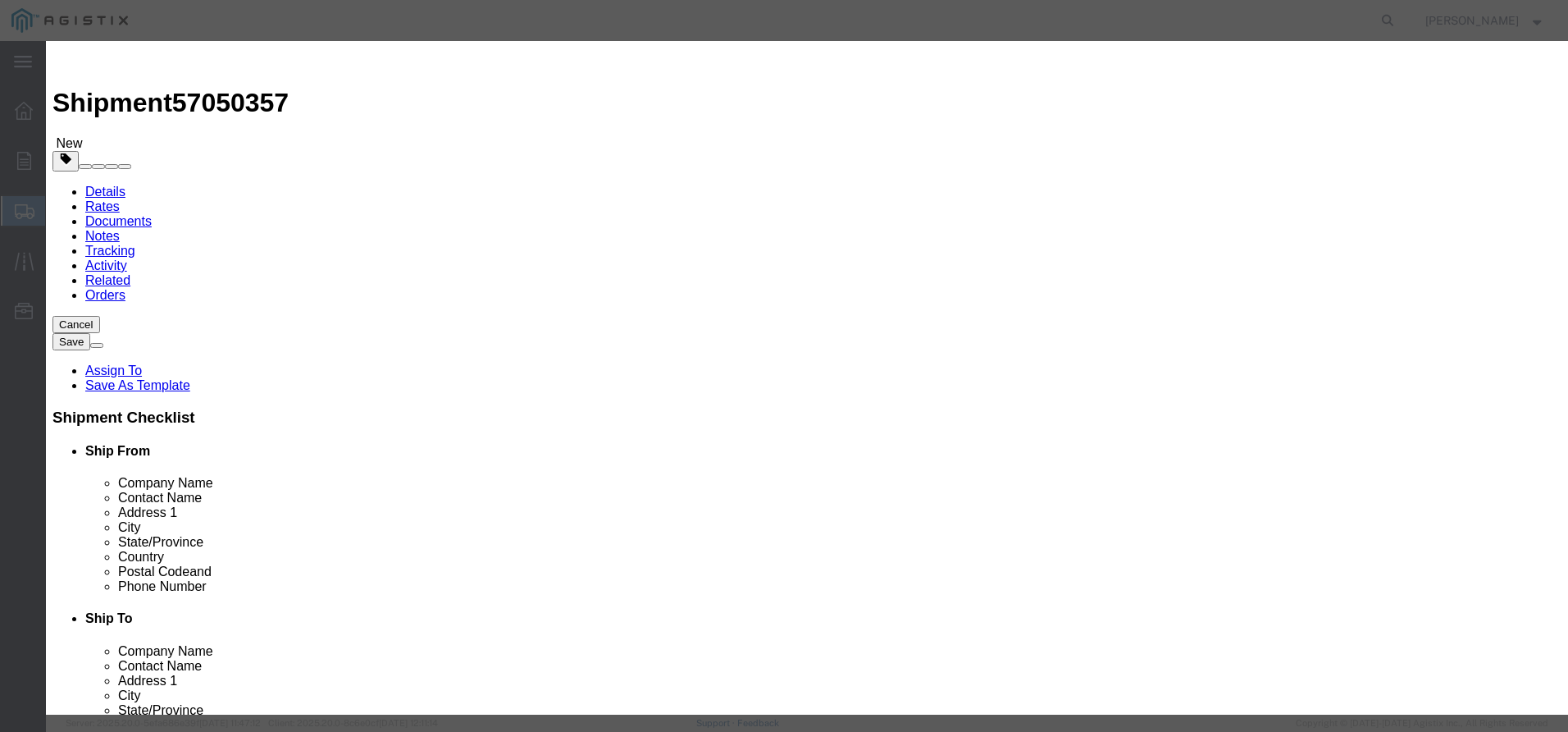
click input "text"
type input "855.38"
click select "Select 50 55 60 65 70 85 92.5 100 125 175 250 300 400"
select select "60"
click select "Select 50 55 60 65 70 85 92.5 100 125 175 250 300 400"
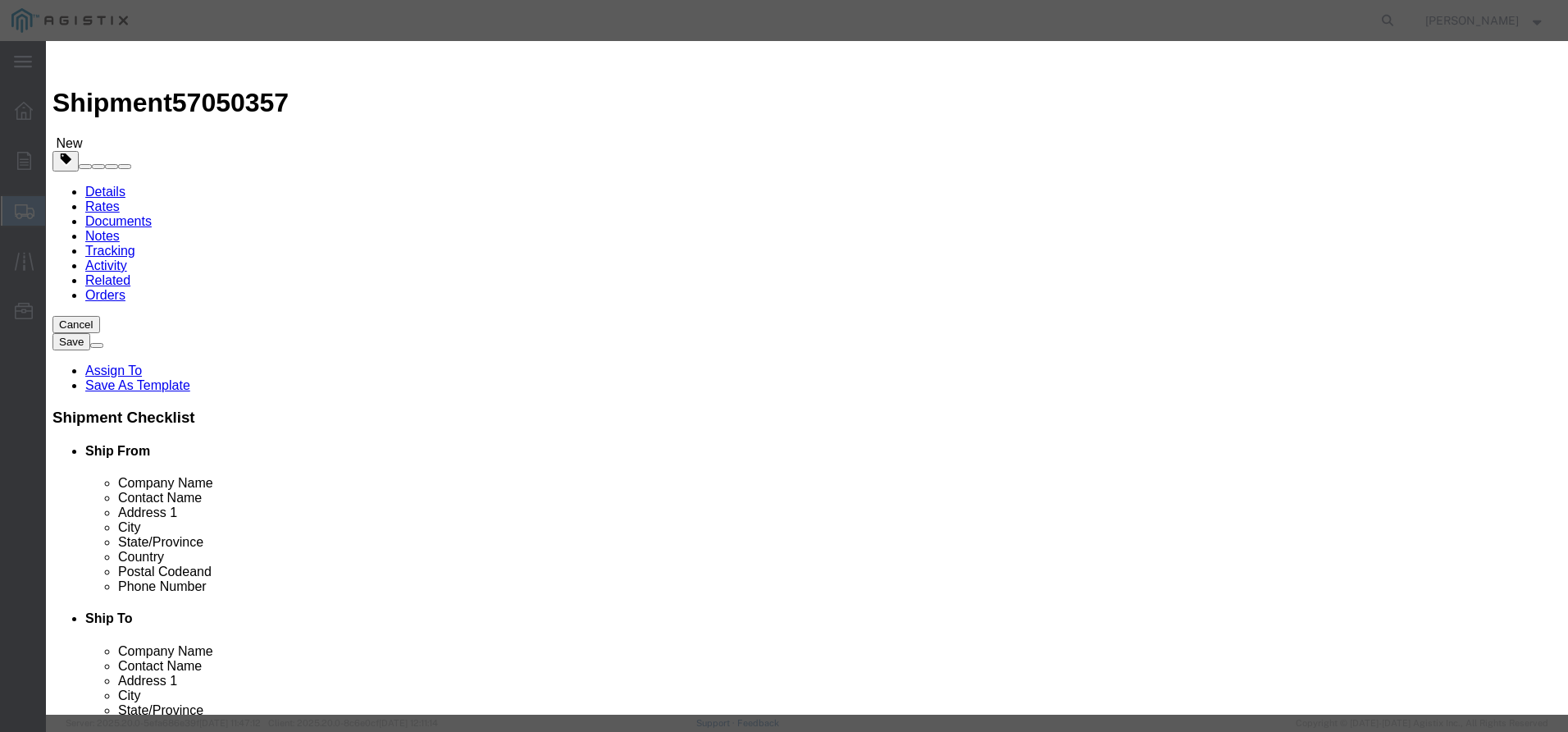
click textarea
type textarea "MACHIENED ZINC CASTINGS"
click button "Save & Close"
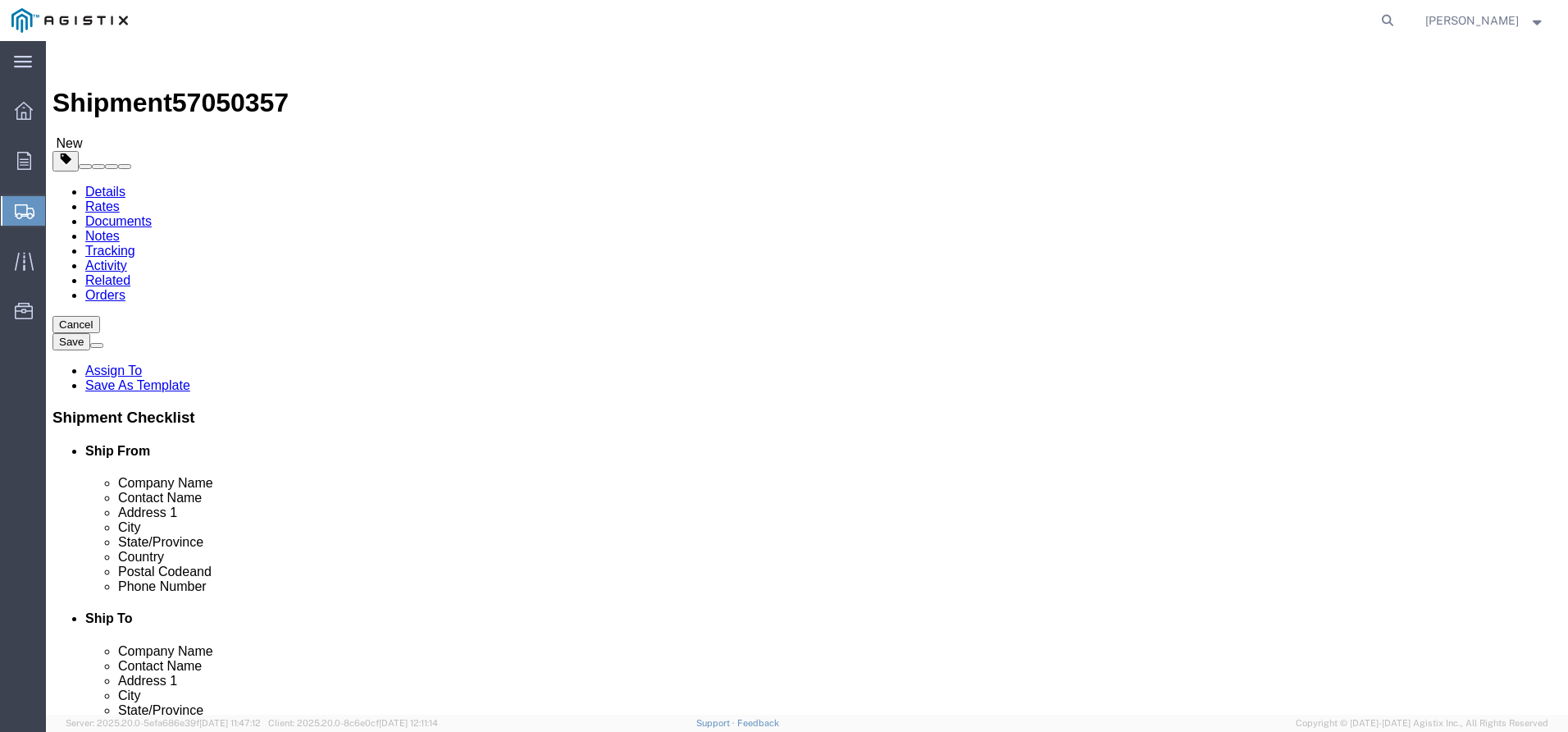
click span
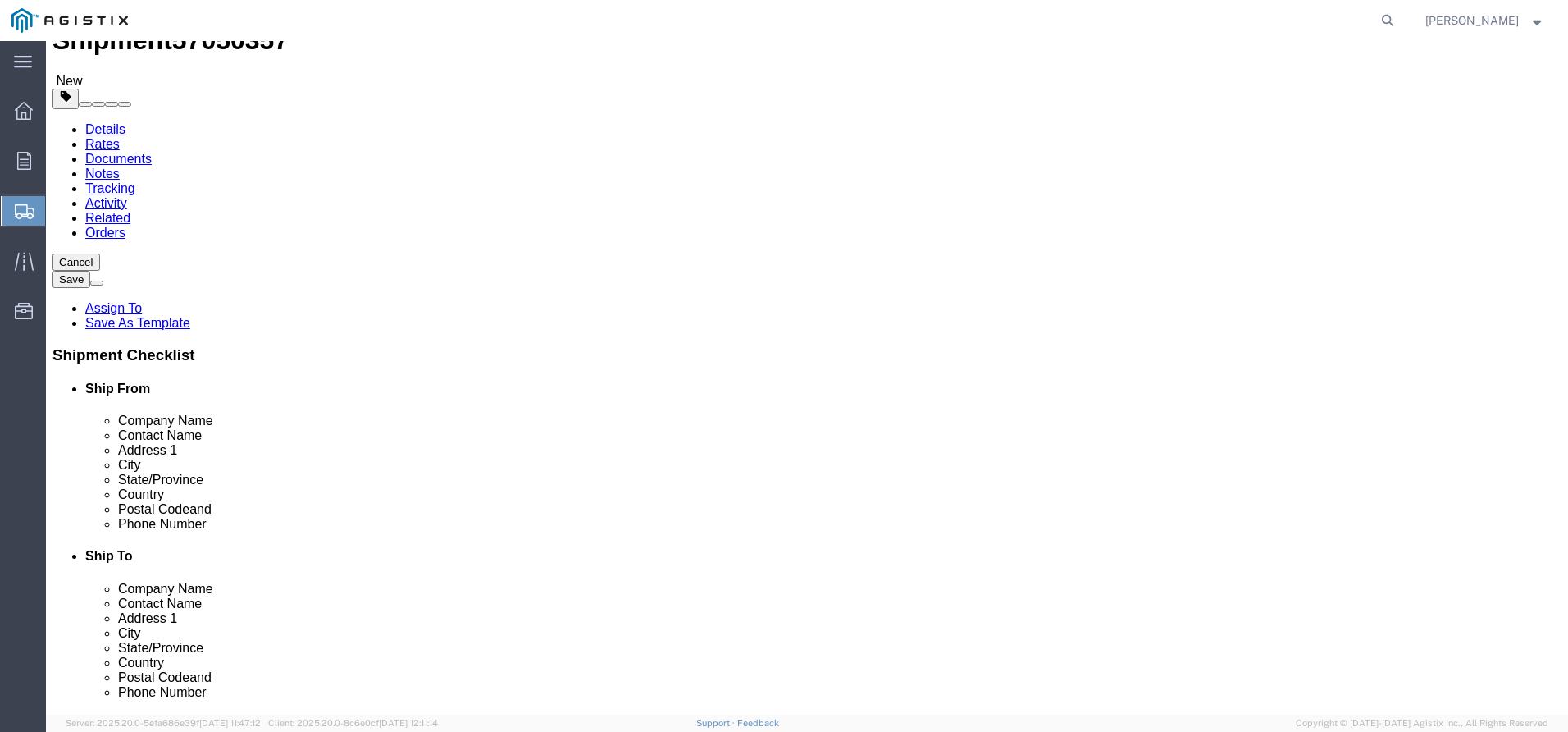
click link "Add Package"
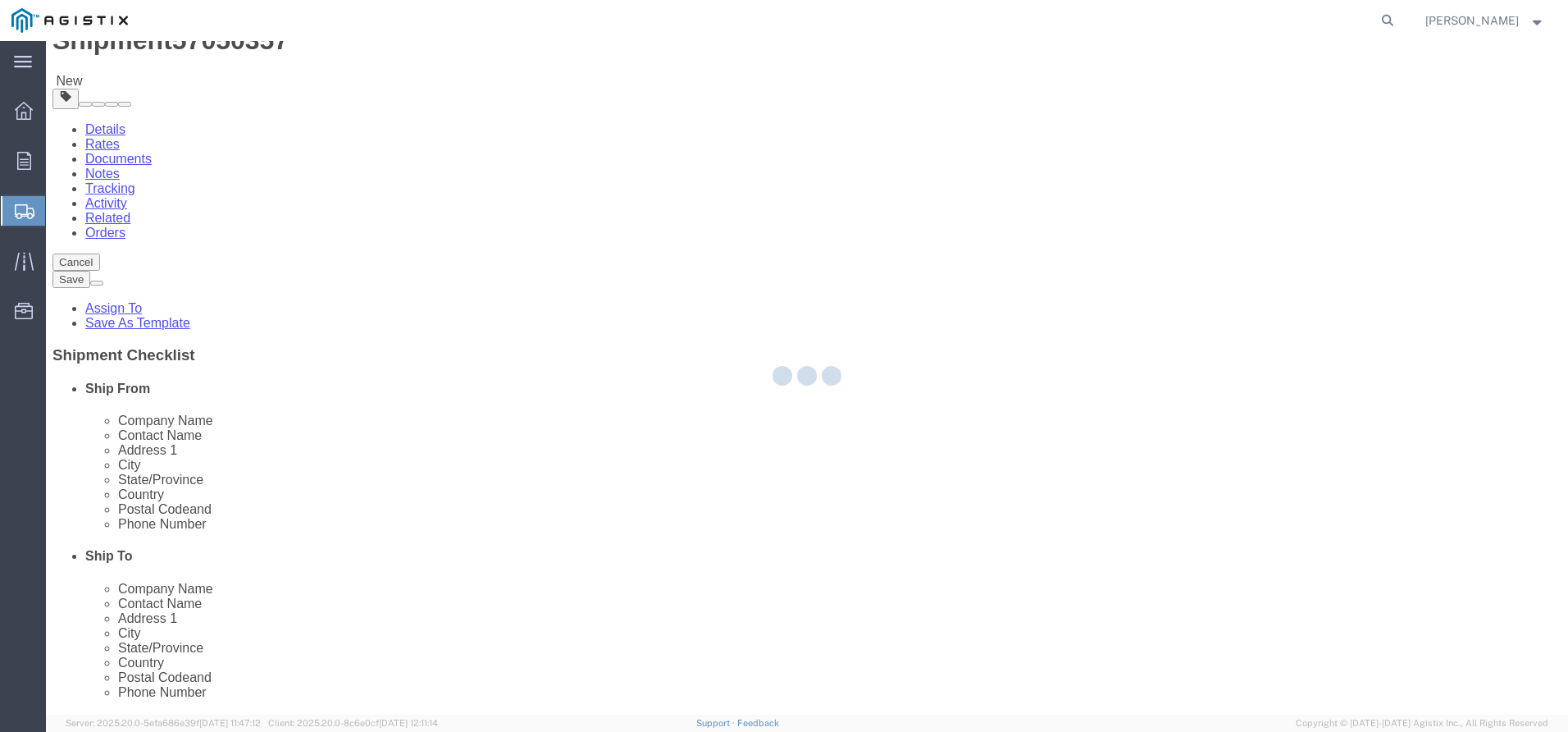
scroll to position [0, 0]
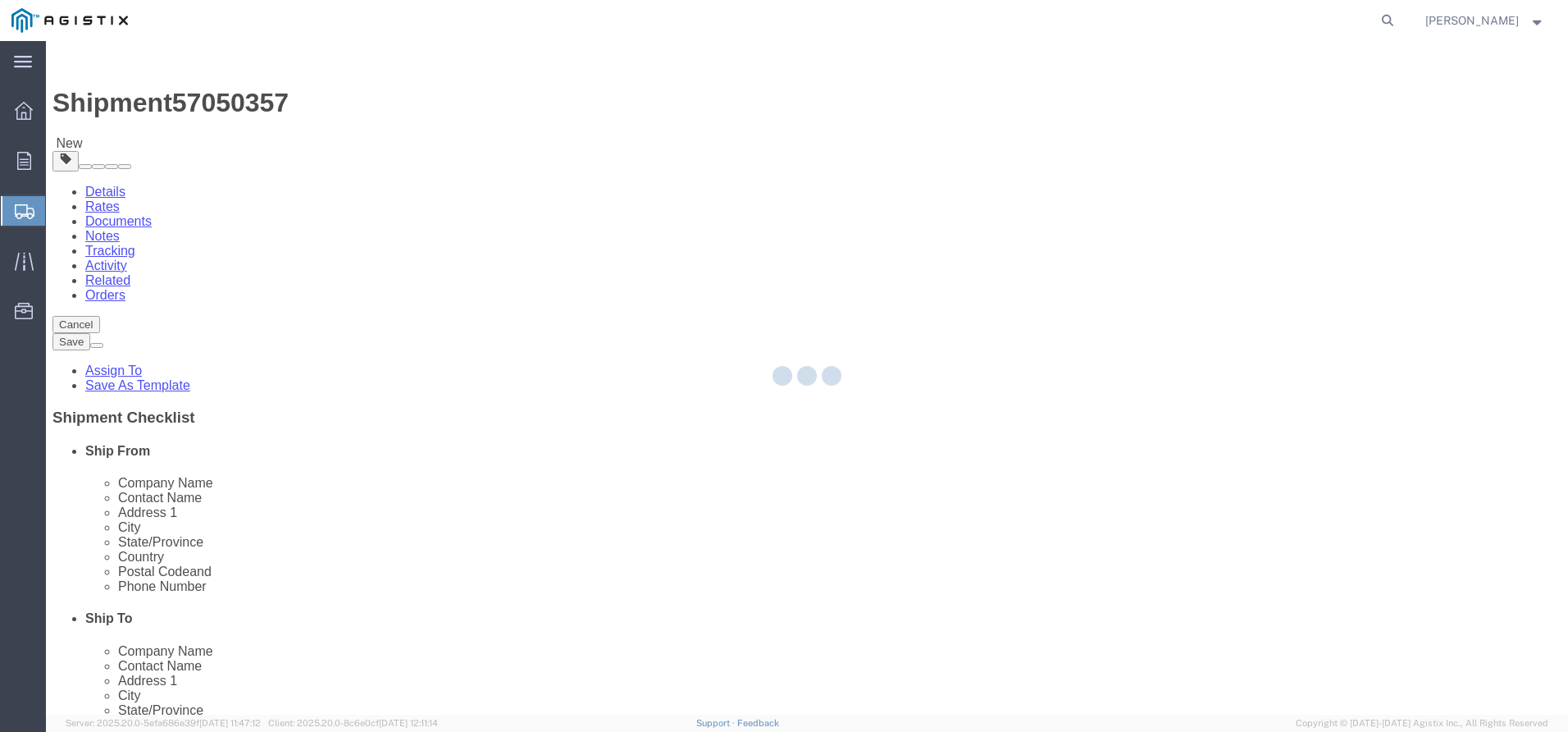
select select "PSNS"
select select "CBOX"
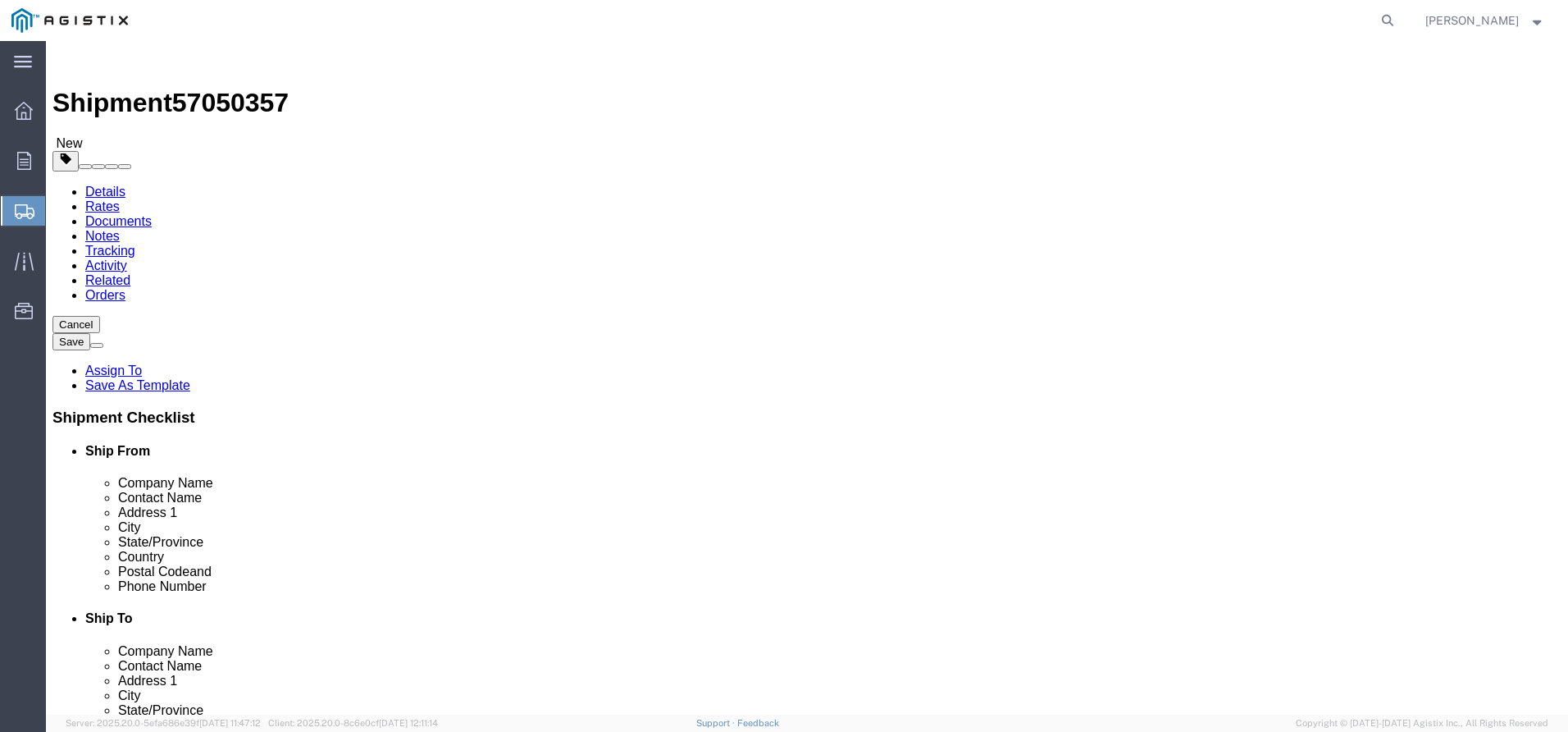
click select "Select Bulk Bundle(s) Cardboard Box(es) Carton(s) Crate(s) Drum(s) (Fiberboard)…"
select select "CBOX"
click select "Select Bulk Bundle(s) Cardboard Box(es) Carton(s) Crate(s) Drum(s) (Fiberboard)…"
drag, startPoint x: 265, startPoint y: 347, endPoint x: 129, endPoint y: 345, distance: 136.0
click div "Dimensions Length 48.00 x Width 42.00 x Height 24.00 Select cm ft in"
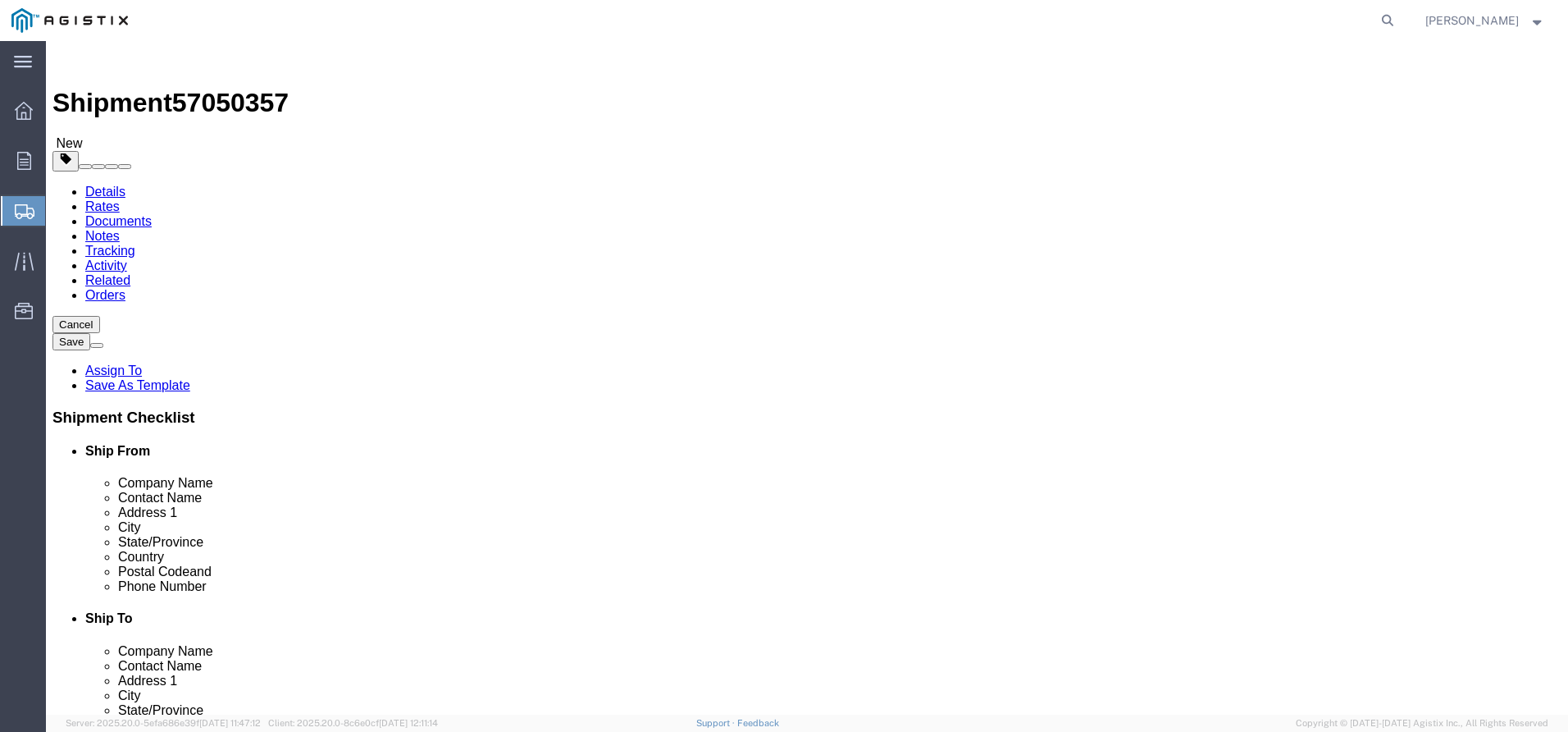
type input "9"
click input "160.00"
drag, startPoint x: 264, startPoint y: 380, endPoint x: -49, endPoint y: 349, distance: 314.5
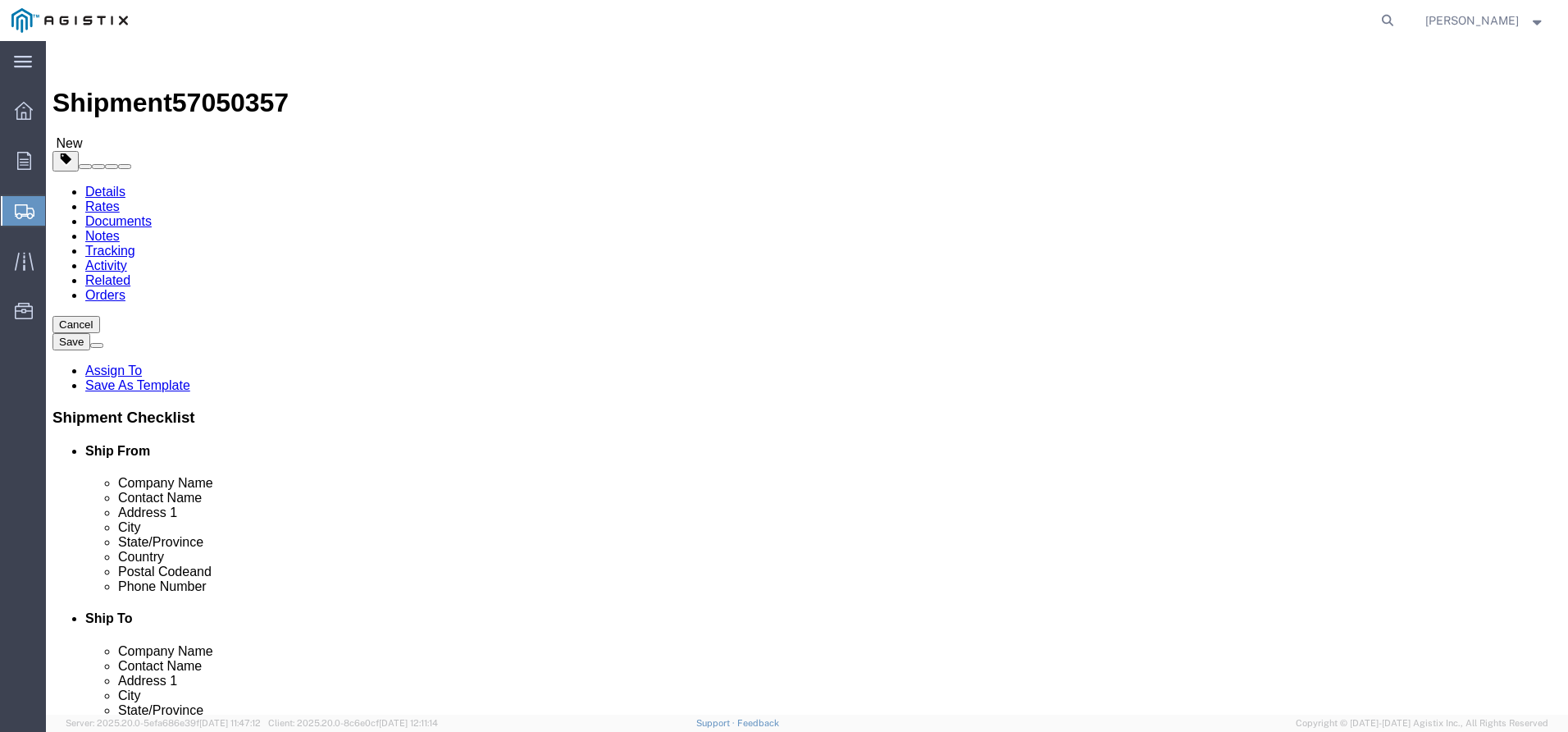
click html "Shipment 57050357 New Details Rates Documents Notes Tracking Activity Related O…"
type input "4"
type input "55"
click select "Select Bulk Bundle(s) Cardboard Box(es) Carton(s) Crate(s) Drum(s) (Fiberboard)…"
select select "PSNS"
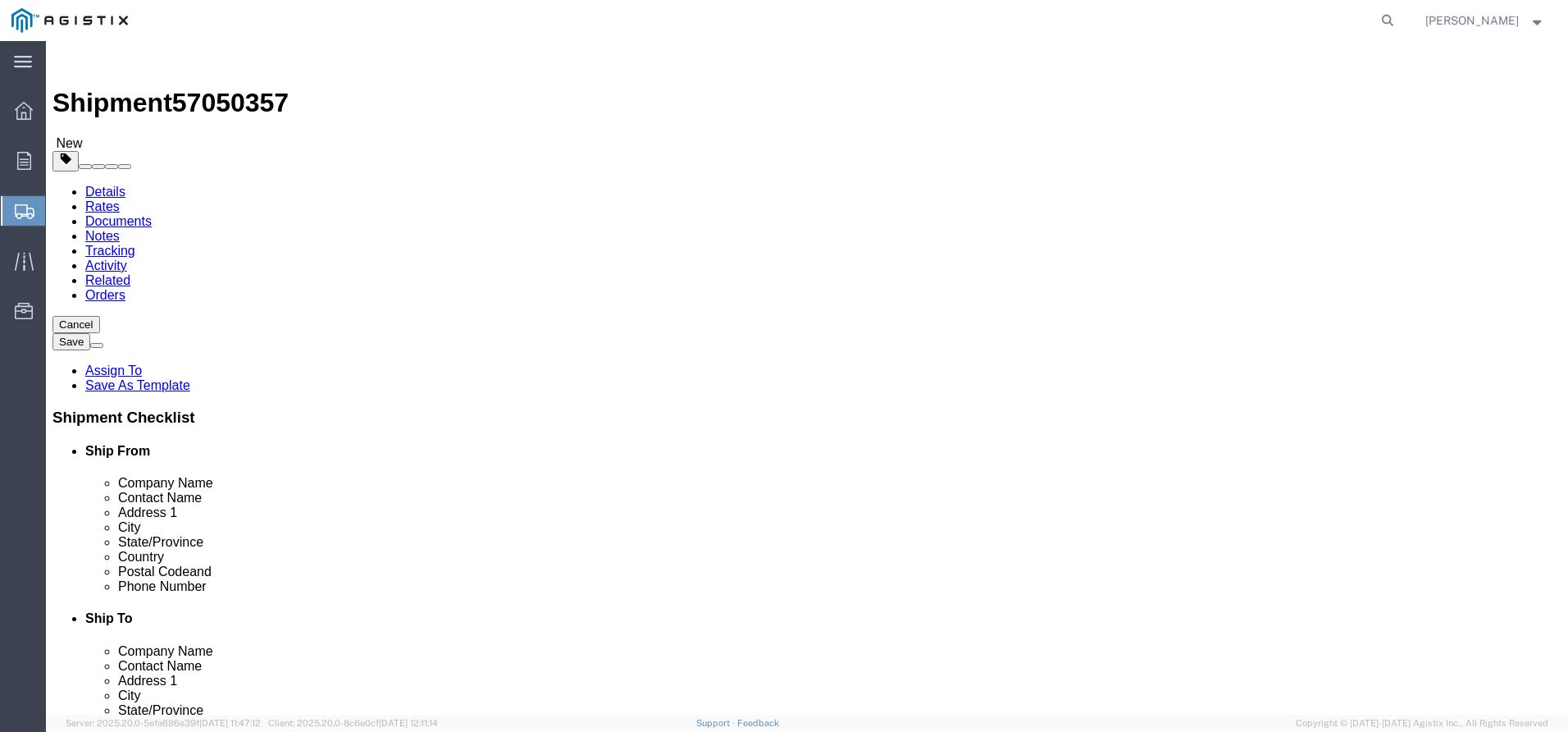
click select "Select Bulk Bundle(s) Cardboard Box(es) Carton(s) Crate(s) Drum(s) (Fiberboard)…"
drag, startPoint x: 263, startPoint y: 378, endPoint x: 157, endPoint y: 364, distance: 106.9
click div "Package Type Select Bulk Bundle(s) Cardboard Box(es) Carton(s) Crate(s) Drum(s)…"
type input "48"
type input "42"
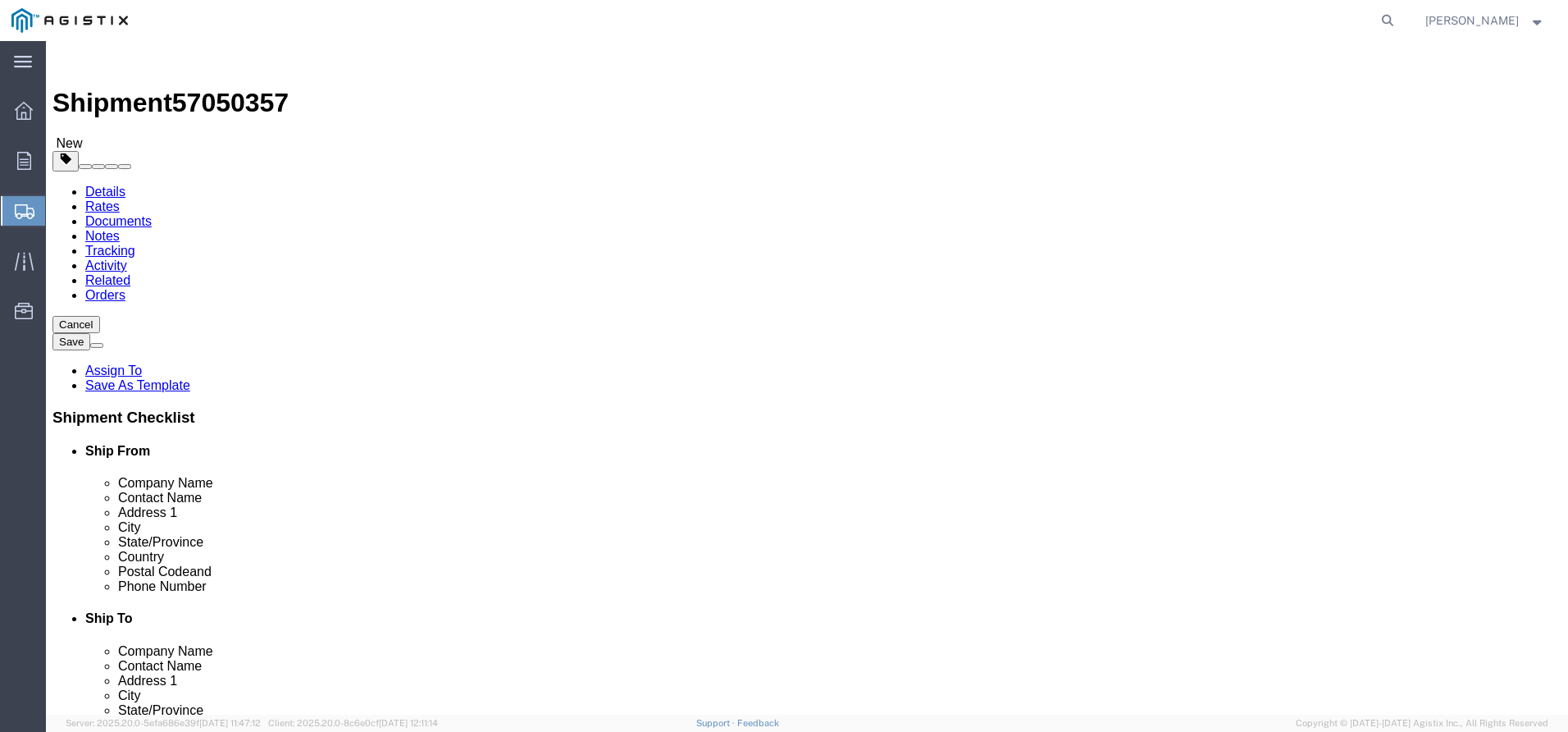
type input "24"
drag, startPoint x: 240, startPoint y: 405, endPoint x: -1, endPoint y: 398, distance: 241.1
click html "Shipment 57050357 New Details Rates Documents Notes Tracking Activity Related O…"
type input "160"
click input "text"
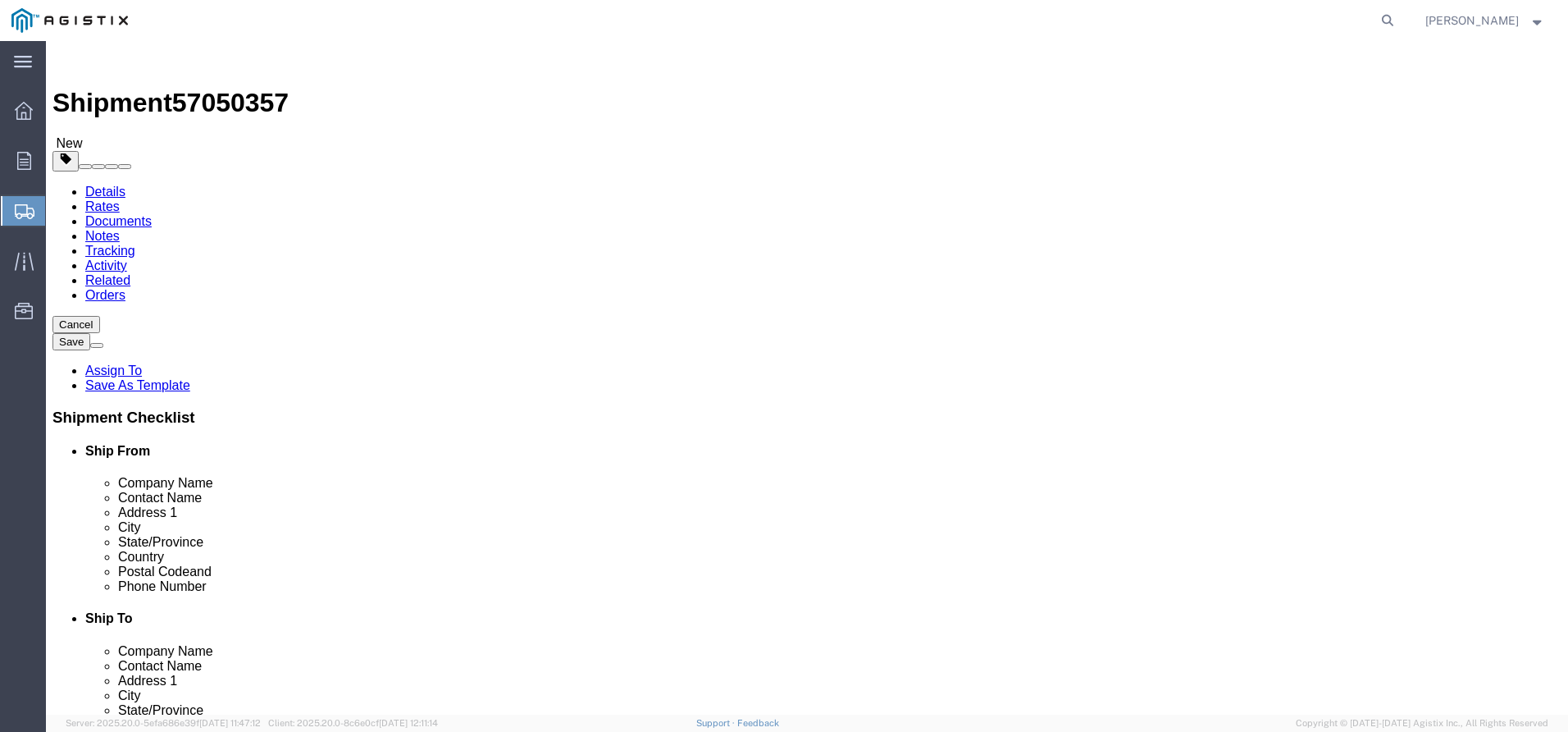
type input "9"
drag, startPoint x: 843, startPoint y: 379, endPoint x: 660, endPoint y: 376, distance: 183.0
click div "Weight 0.00 Select kgs lbs Ship. t°"
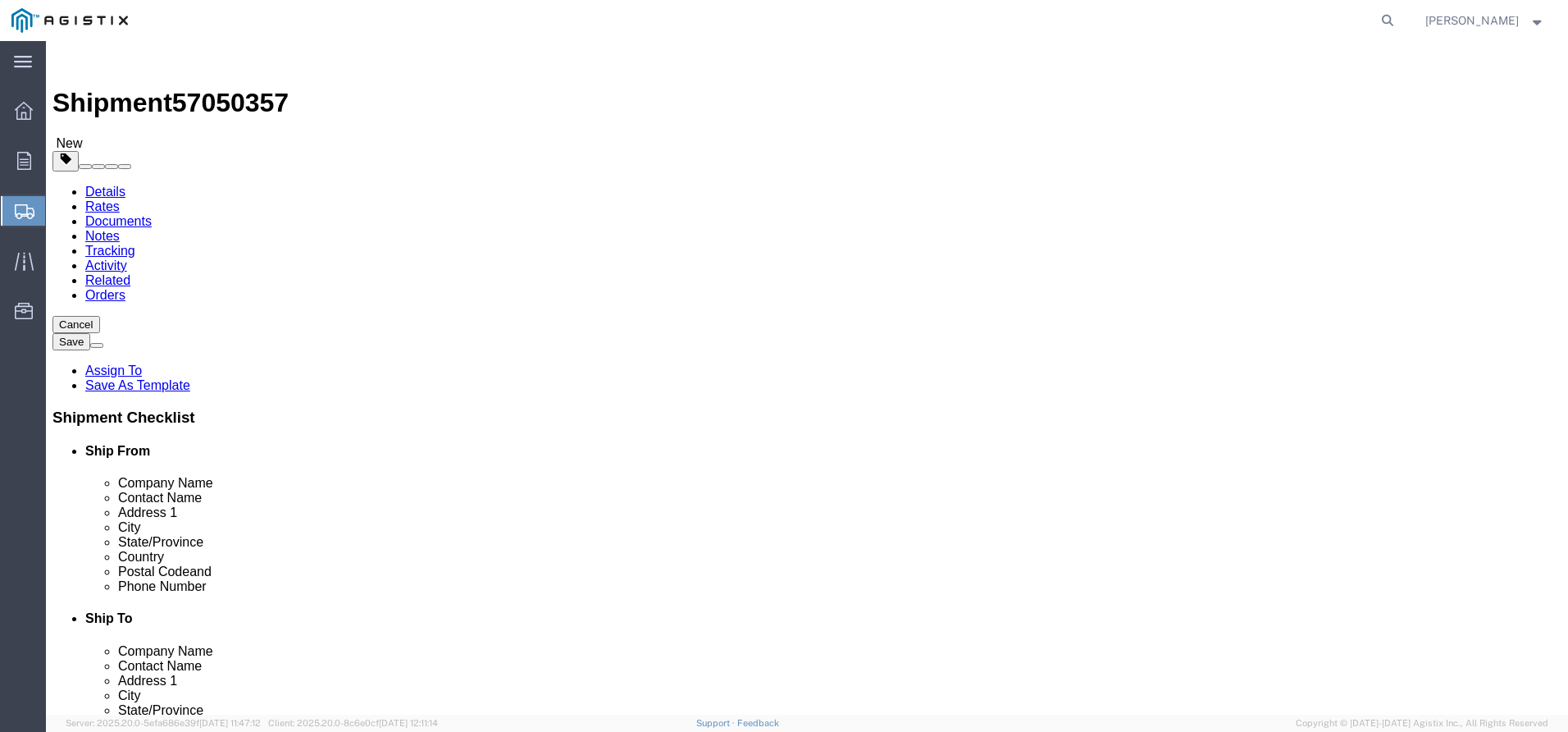
type input "55"
click link "Add Content"
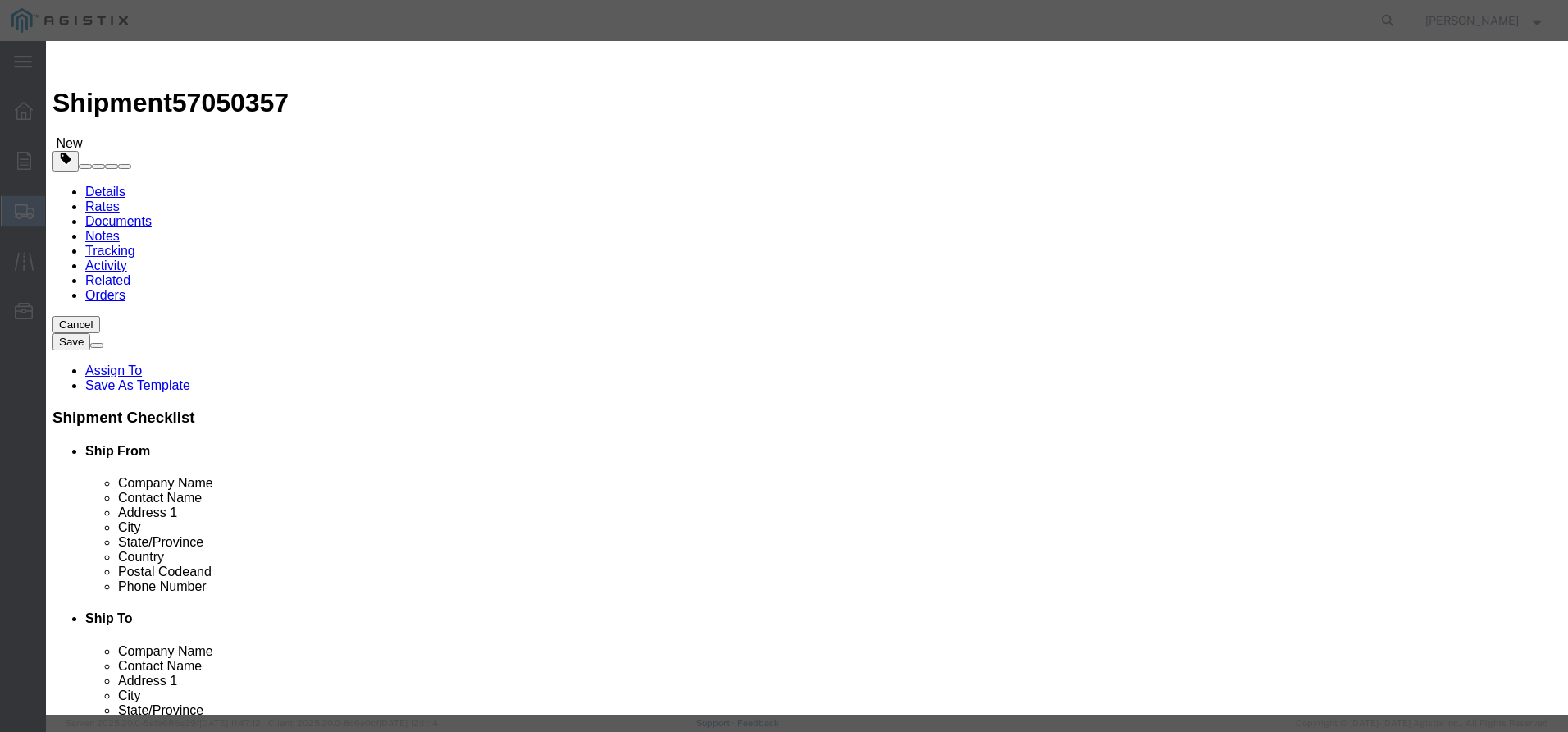
click input "text"
type input "SMALL NHZ 1.474"
type input "855.38"
drag, startPoint x: 524, startPoint y: 146, endPoint x: 392, endPoint y: 147, distance: 132.0
drag, startPoint x: 515, startPoint y: 159, endPoint x: 445, endPoint y: 155, distance: 70.1
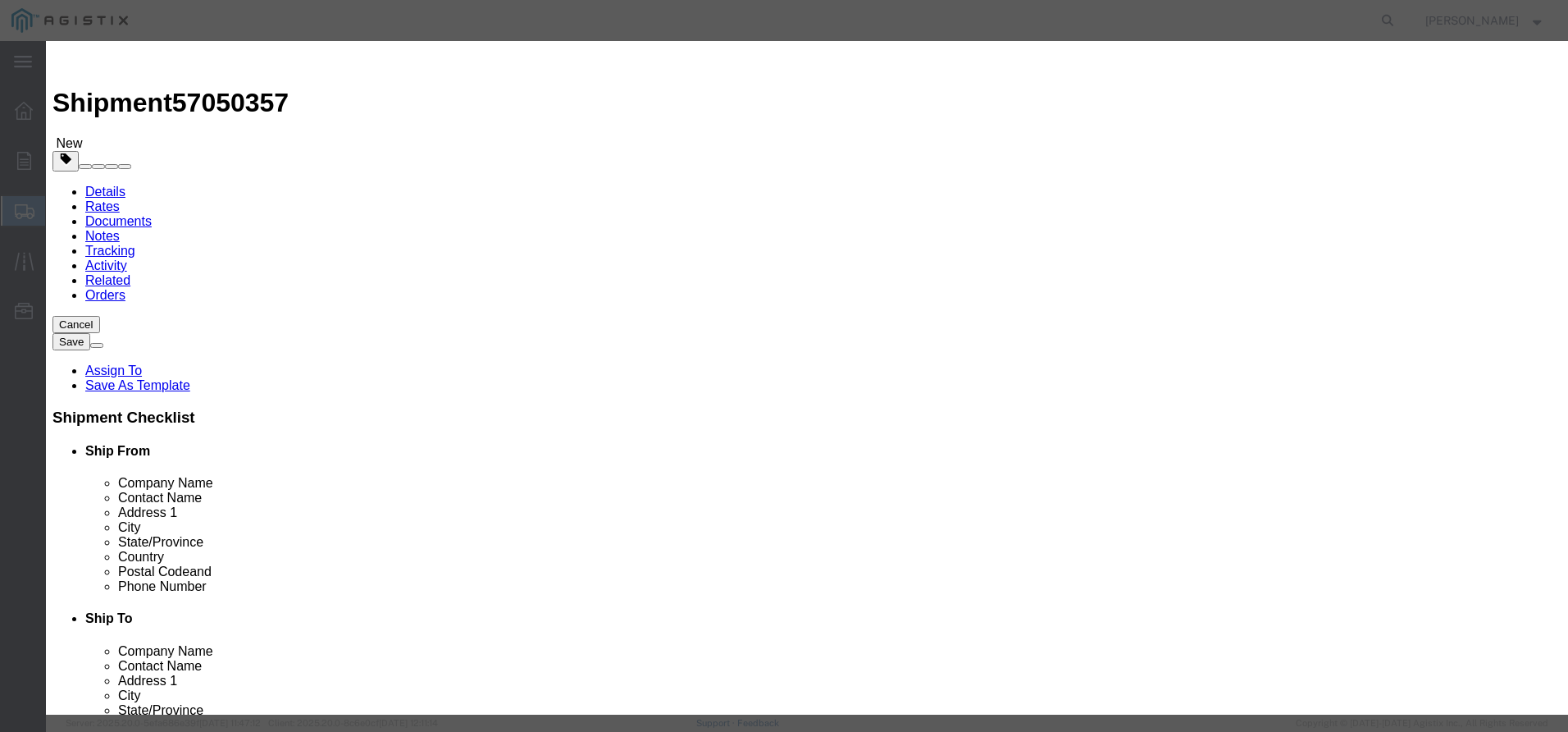
click div "Pieces 0 Select Bag Barrels 100Board Feet Bottle Box Blister Pack Carats Can Ca…"
type input "1"
click input "855.38"
drag, startPoint x: 555, startPoint y: 192, endPoint x: 393, endPoint y: 170, distance: 163.5
click div "Product Name SMALL NHZ 1.474 Pieces 1 Select Bag Barrels 100Board Feet Bottle B…"
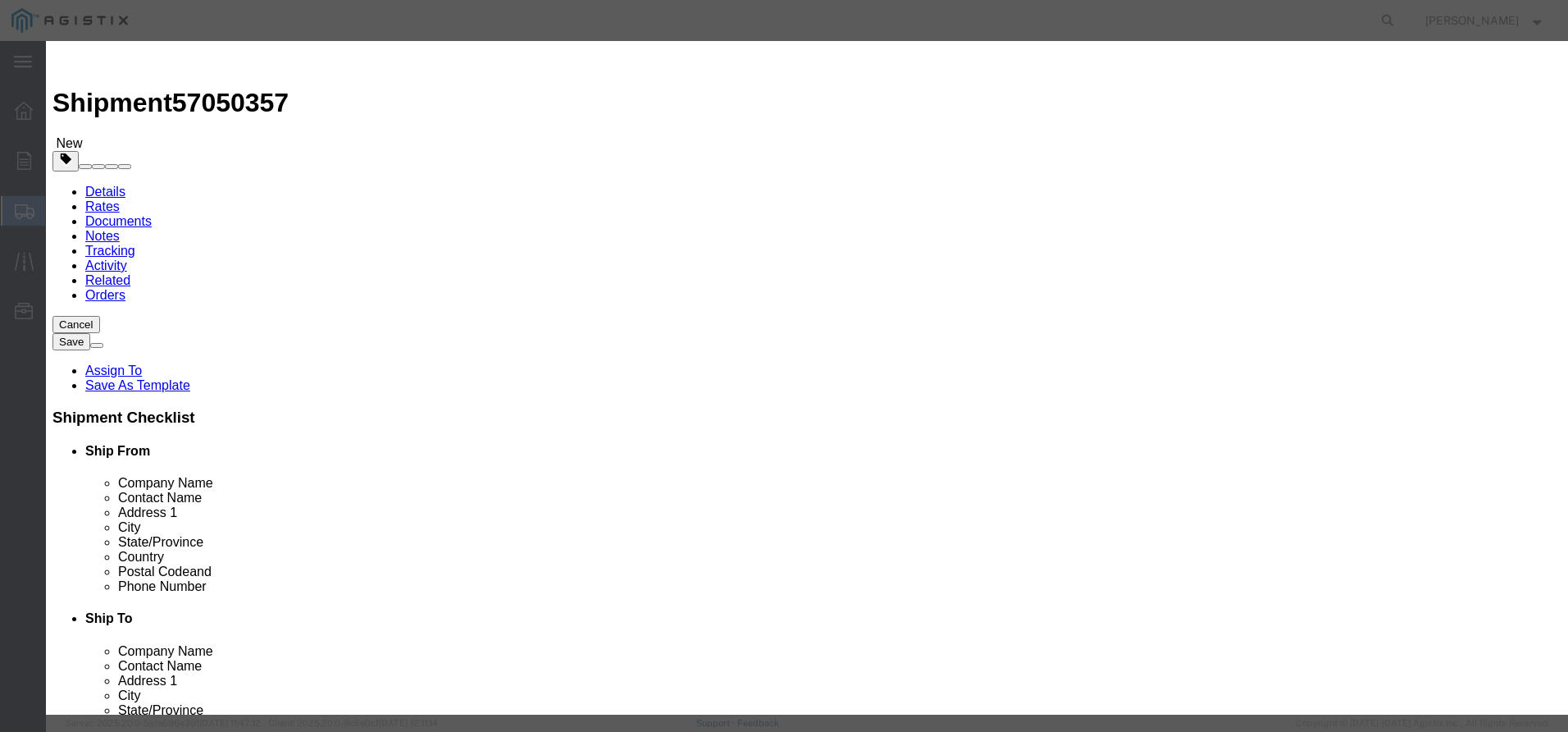
type input "427.69"
click select "Select 50 55 60 65 70 85 92.5 100 125 175 250 300 400"
select select "60"
click select "Select 50 55 60 65 70 85 92.5 100 125 175 250 300 400"
click textarea
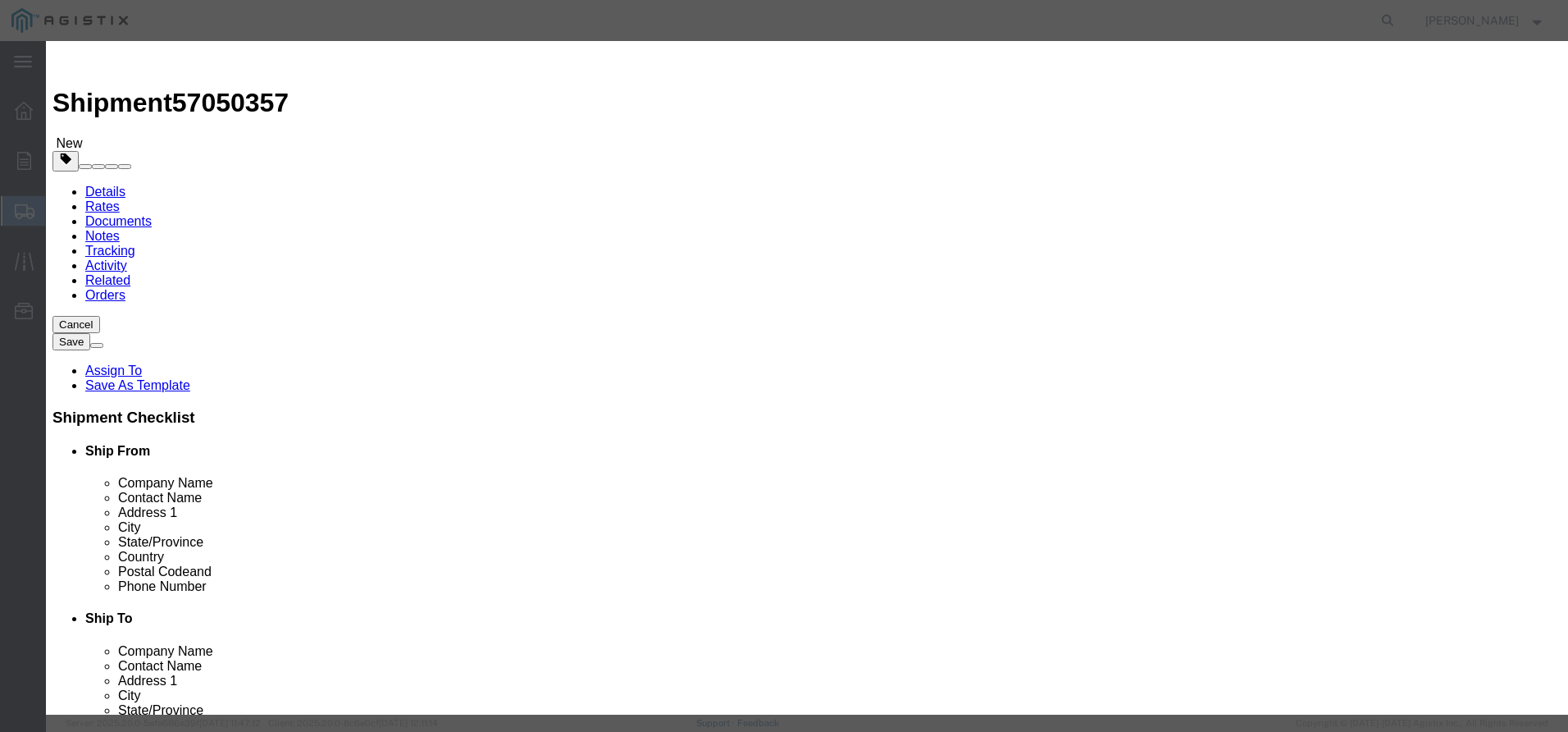
type textarea "MACHINED ZINC CASTINGS"
click button "Save & Close"
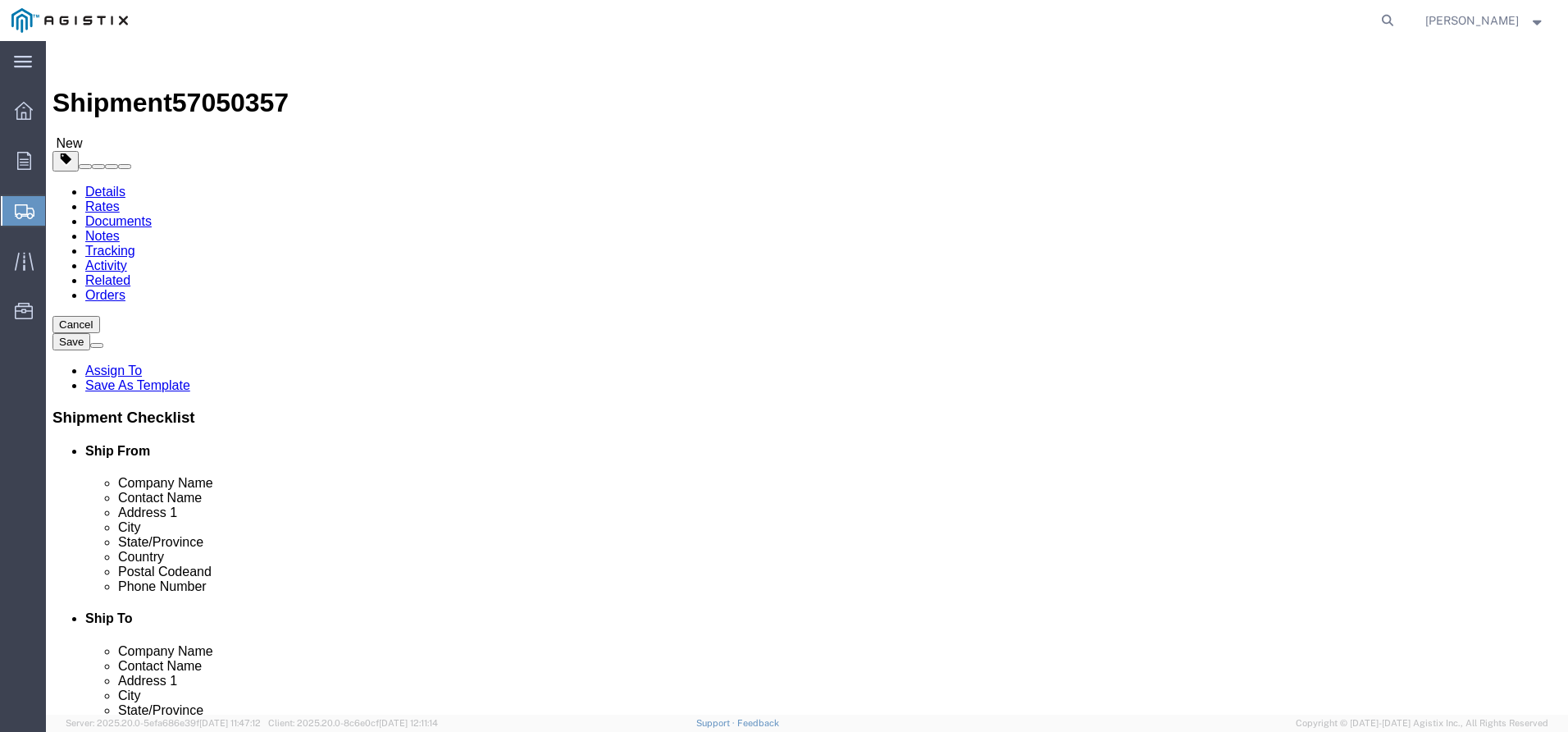
click button "Rate Shipment"
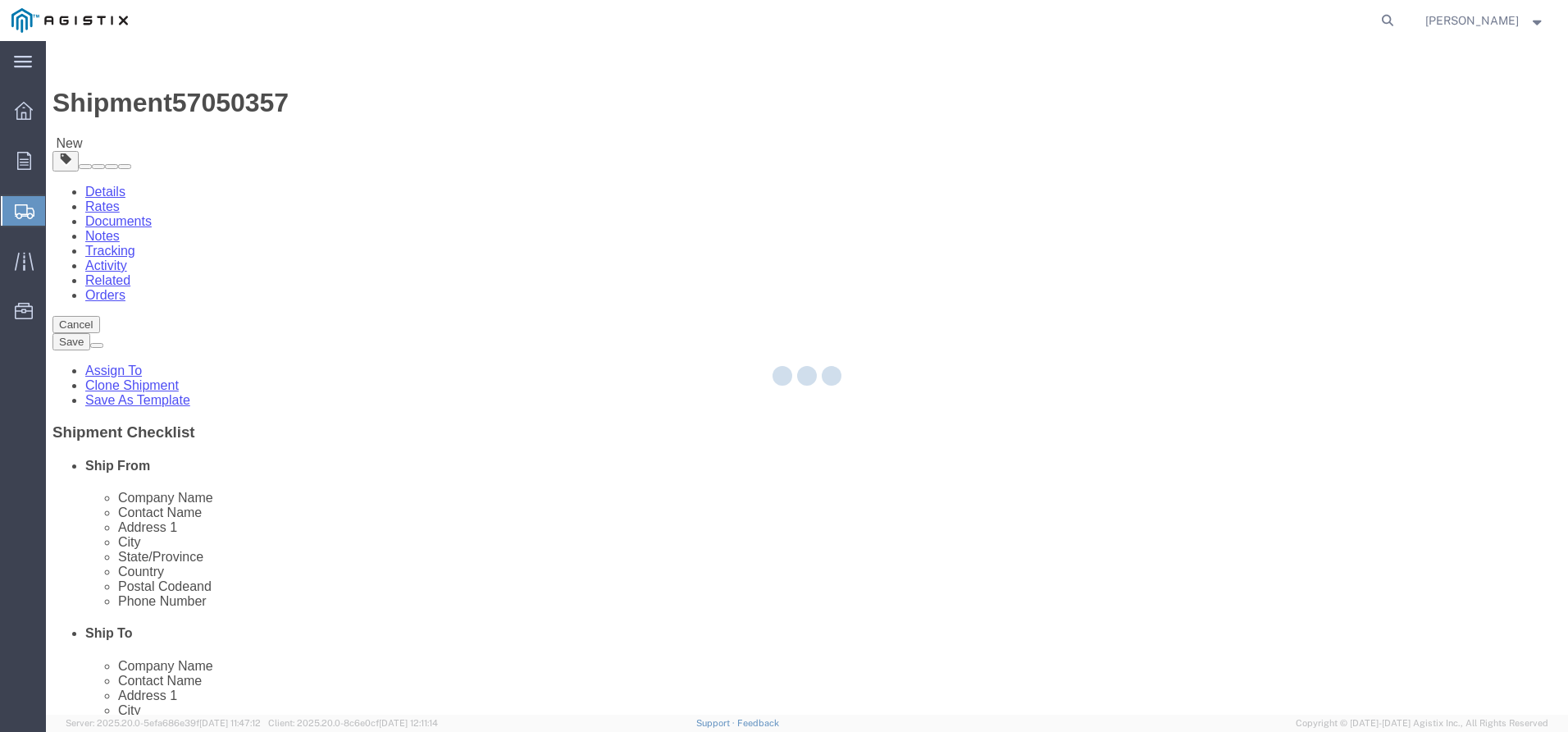
select select
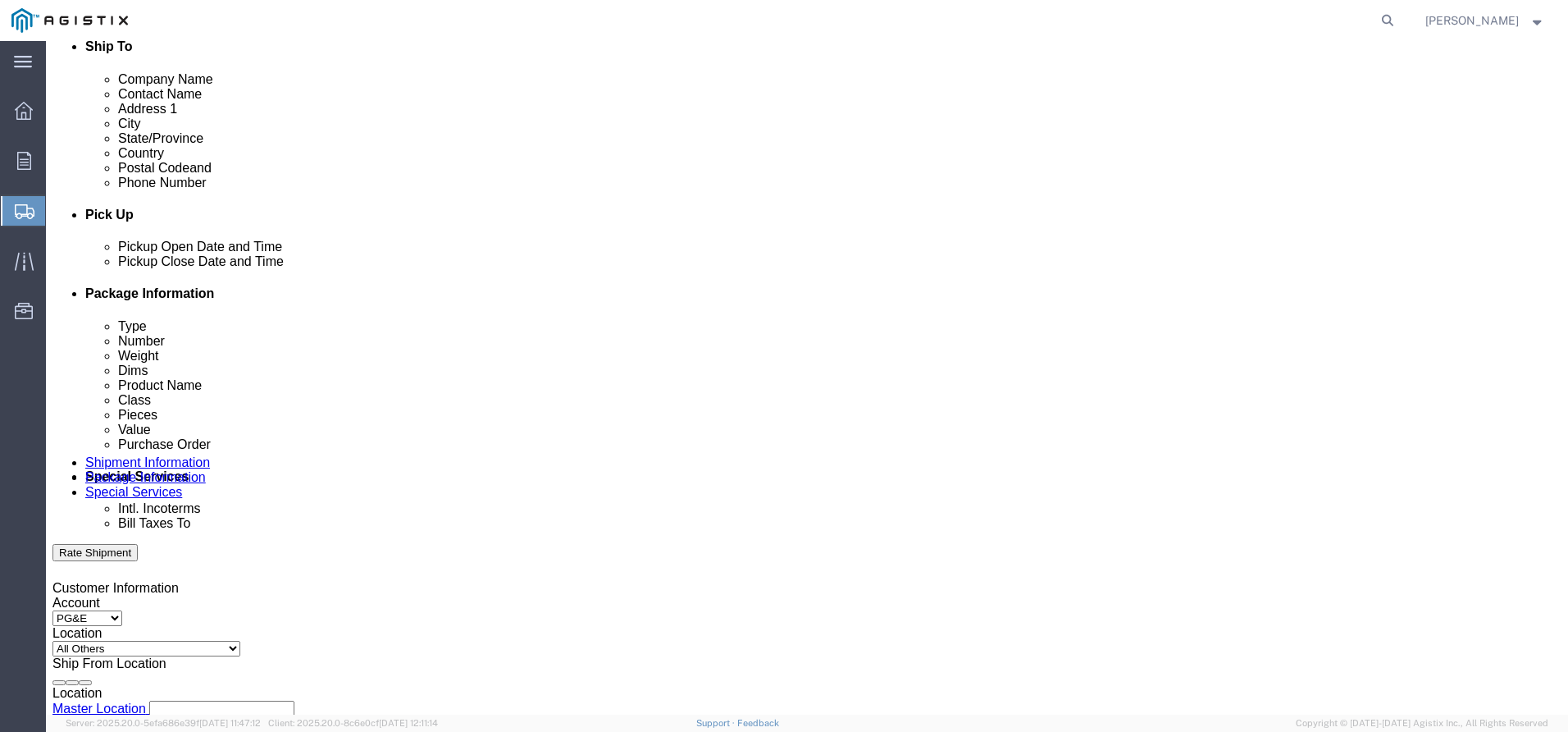
scroll to position [656, 0]
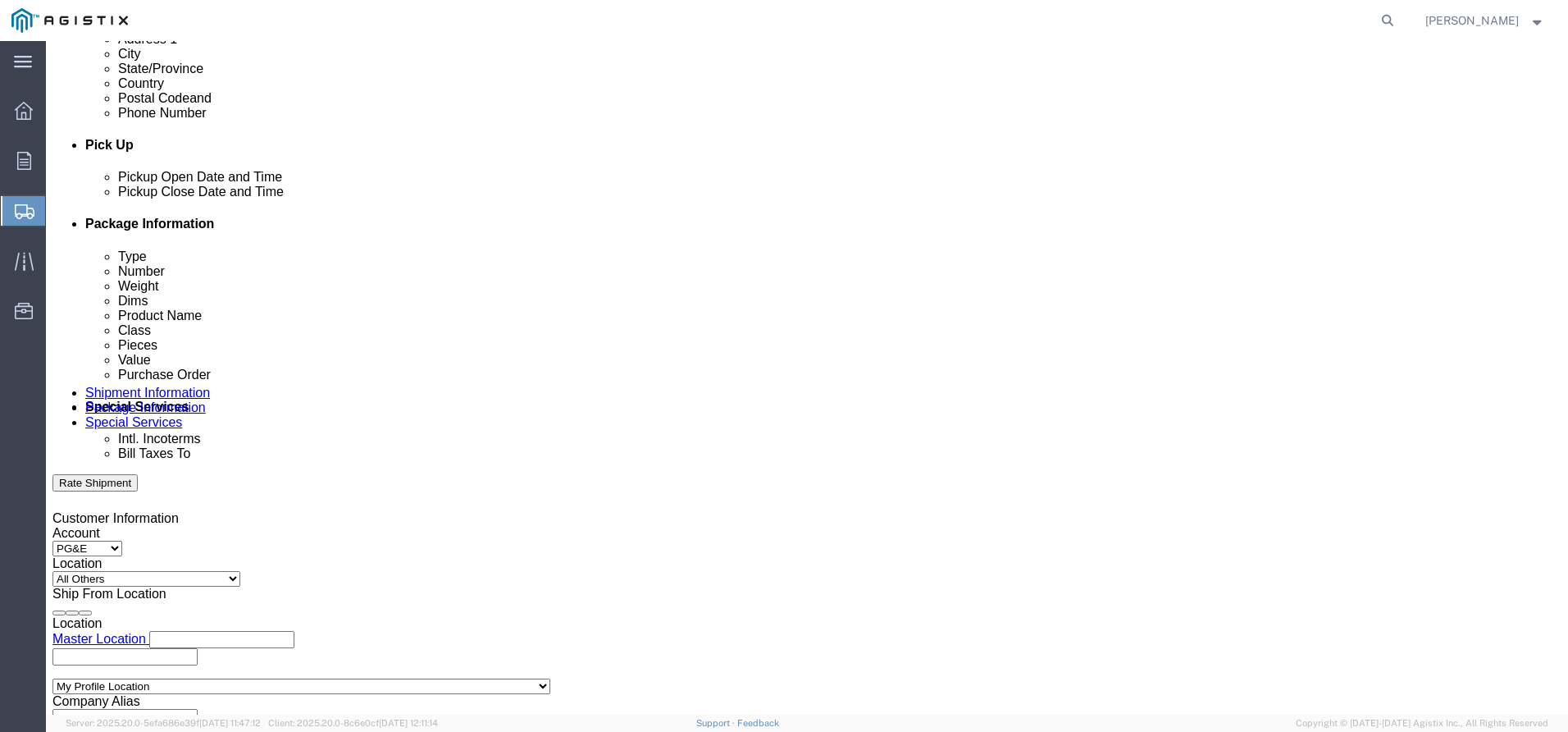
click div "Oct 07 2025 10:22 AM"
click button "Apply"
click button "Rate Shipment"
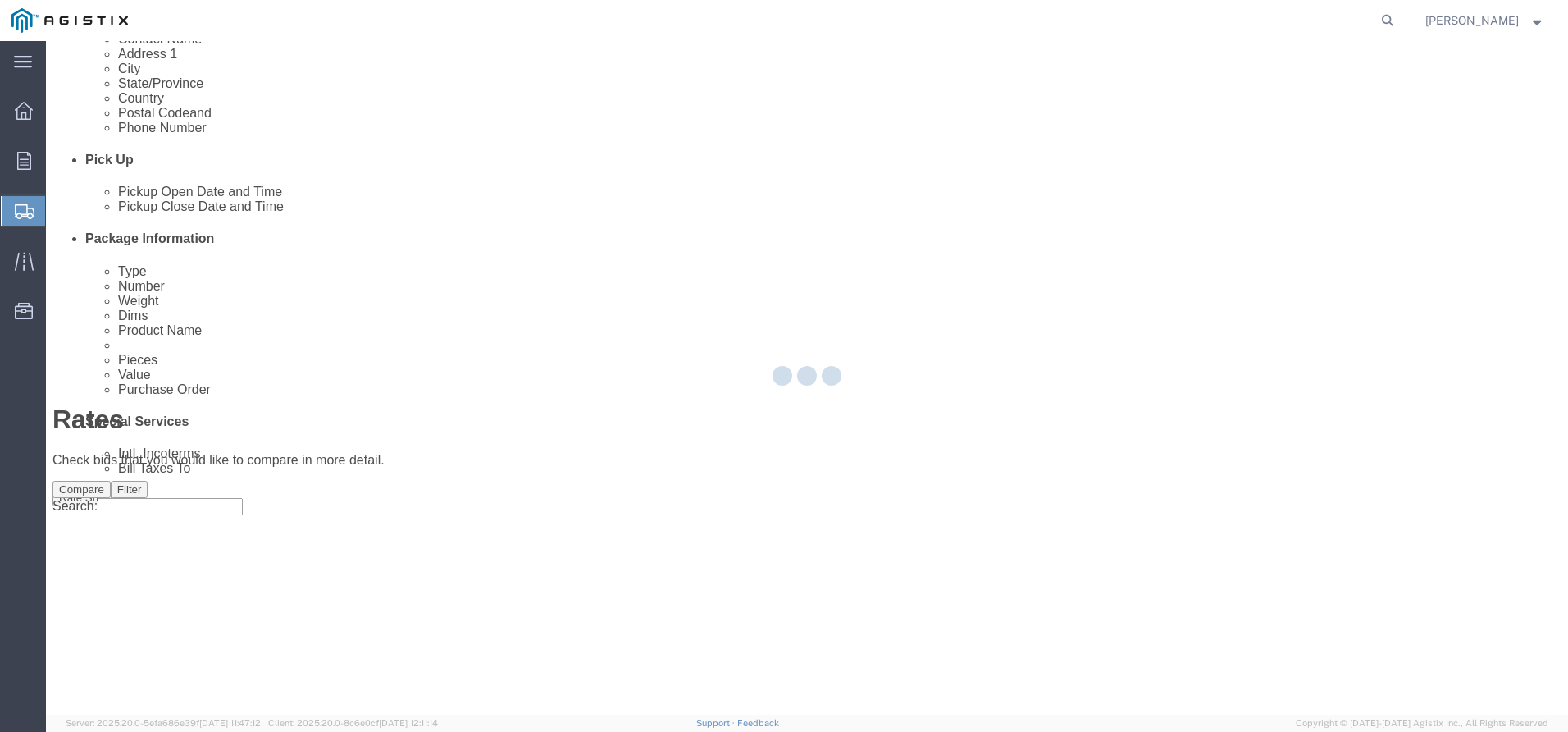
scroll to position [0, 0]
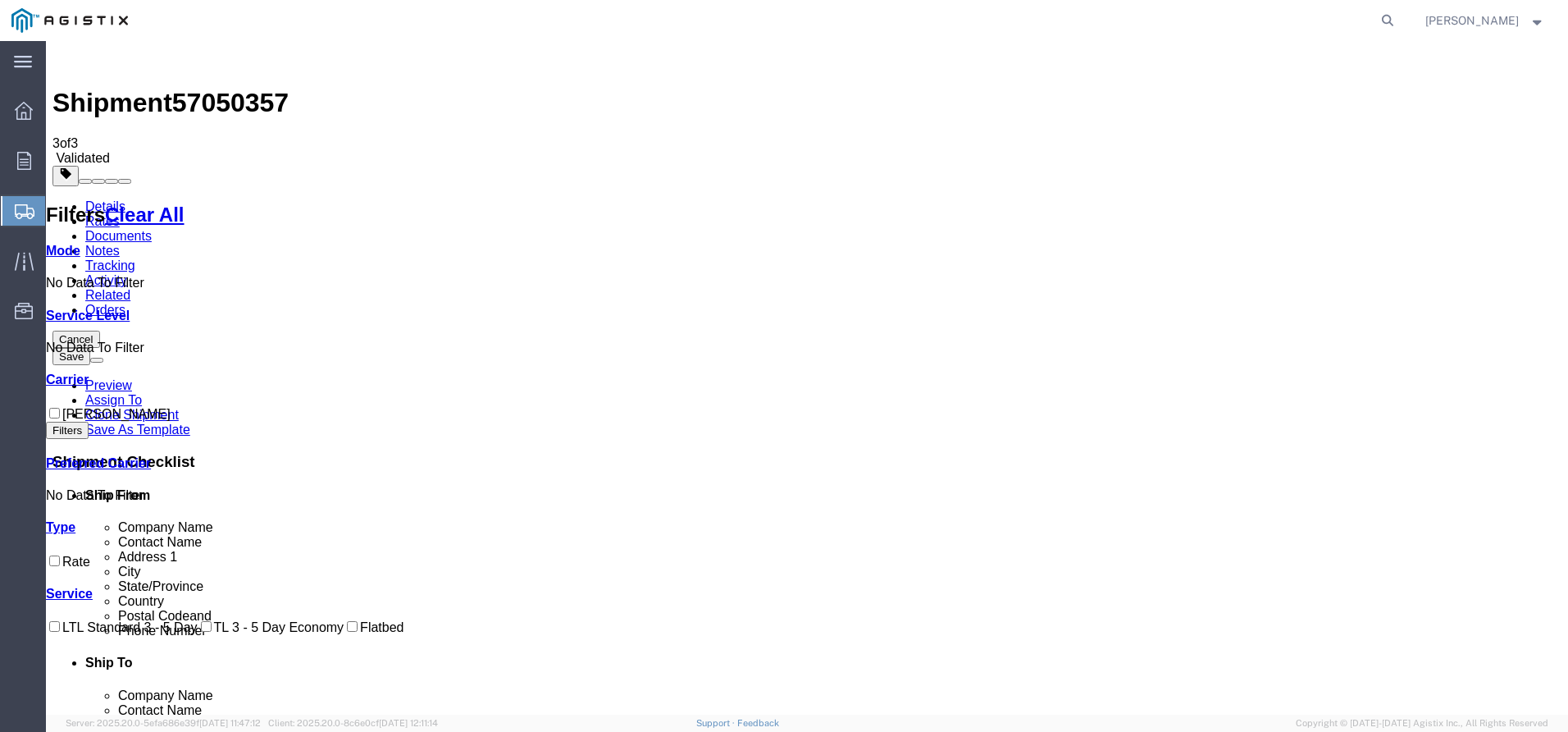
checkbox input "false"
